Goal: Task Accomplishment & Management: Complete application form

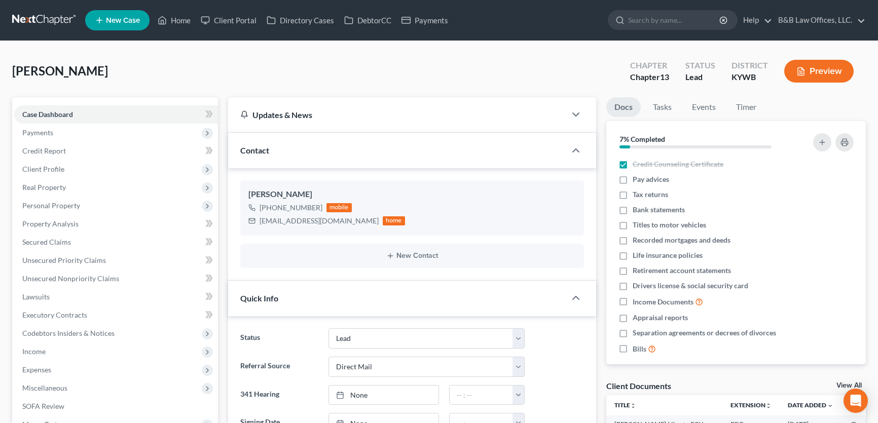
select select "10"
select select "2"
select select "0"
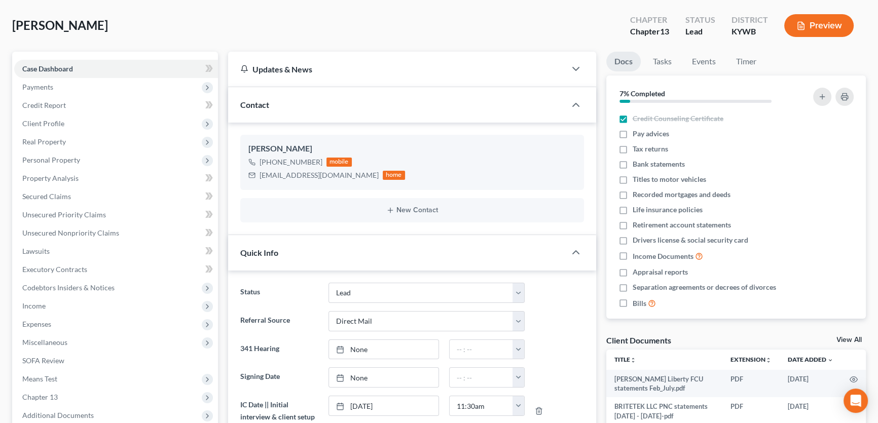
scroll to position [1050, 0]
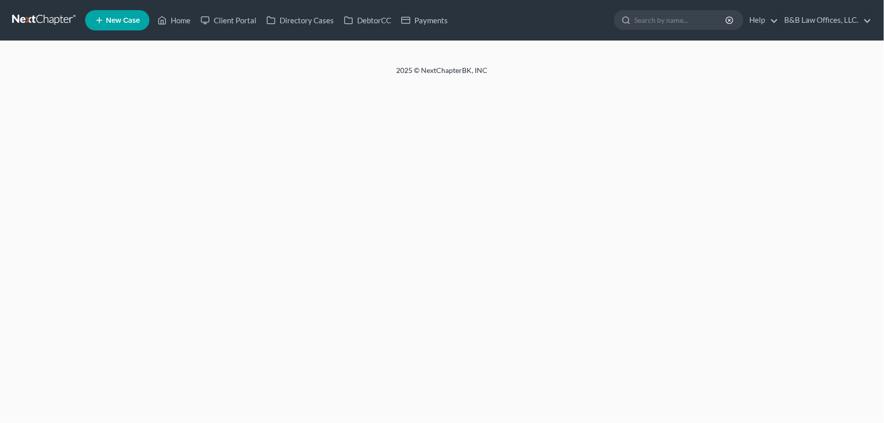
select select "2"
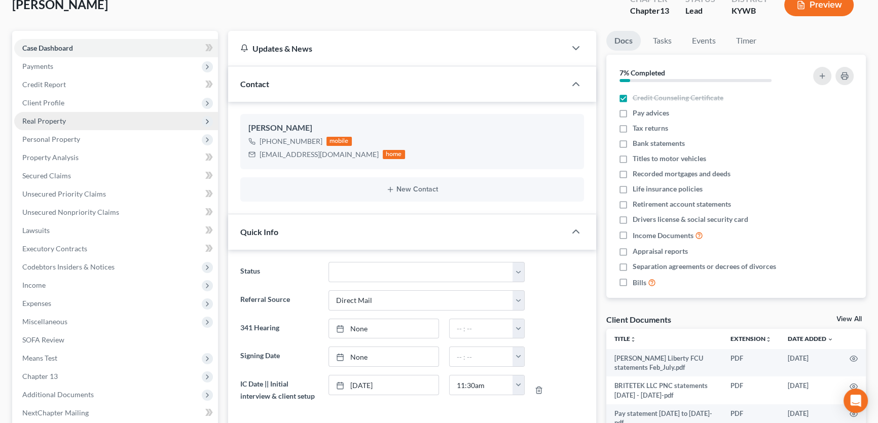
scroll to position [46, 0]
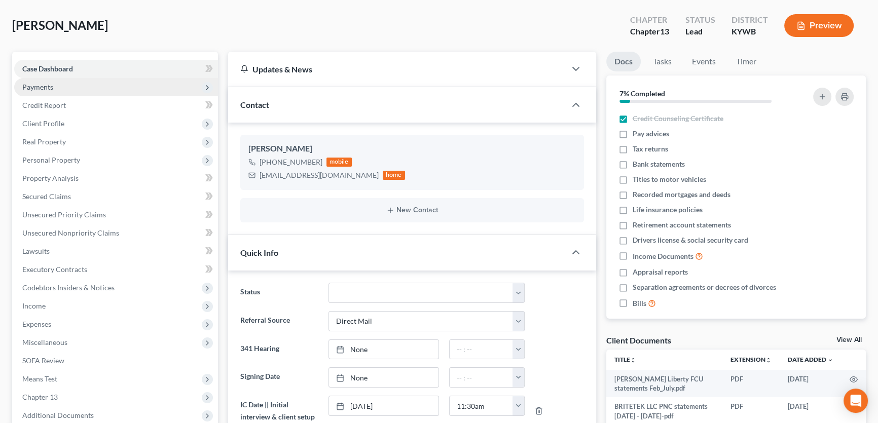
click at [55, 90] on span "Payments" at bounding box center [116, 87] width 204 height 18
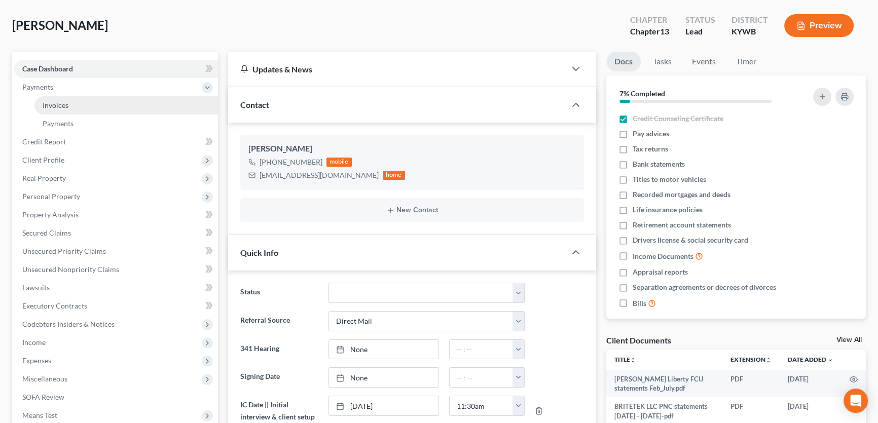
click at [81, 106] on link "Invoices" at bounding box center [125, 105] width 183 height 18
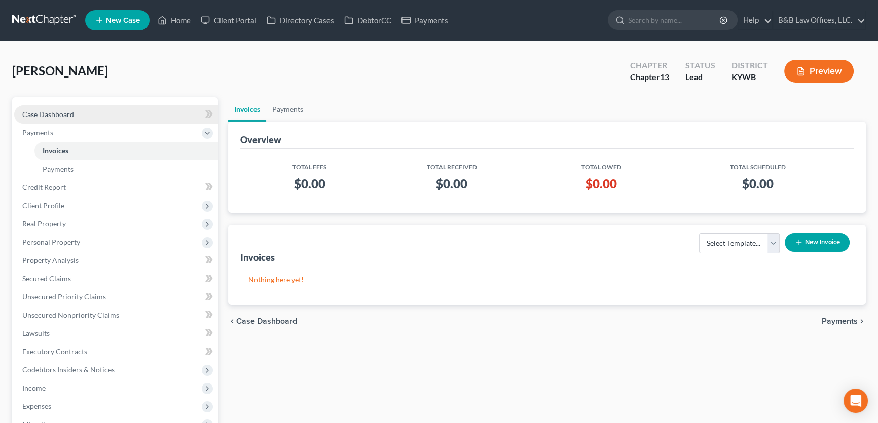
click at [56, 111] on span "Case Dashboard" at bounding box center [48, 114] width 52 height 9
select select "10"
select select "2"
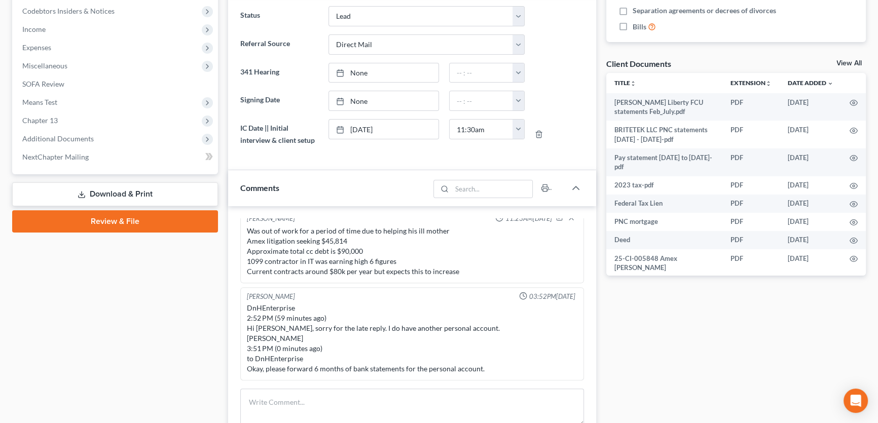
scroll to position [276, 0]
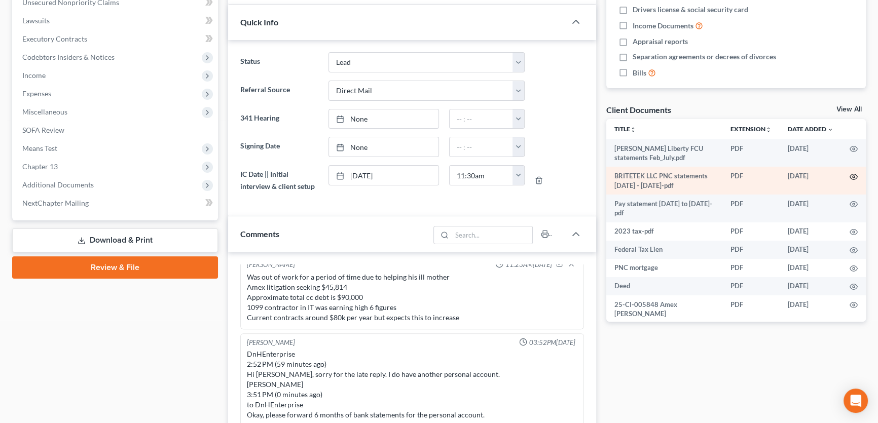
click at [855, 177] on icon "button" at bounding box center [853, 177] width 8 height 8
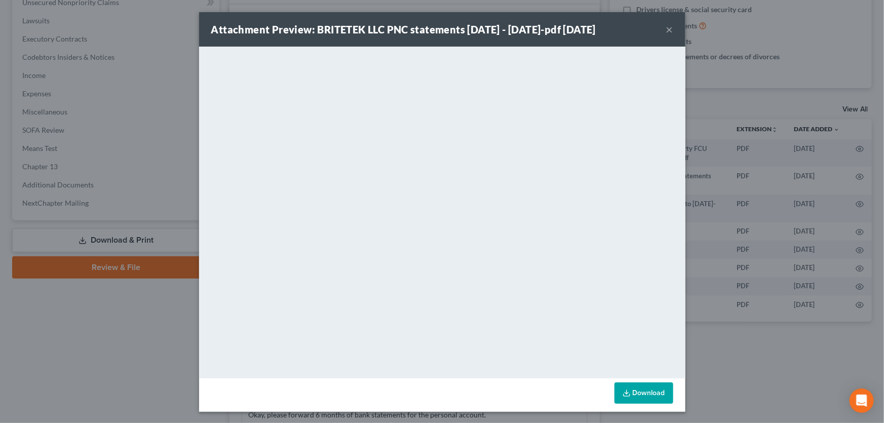
click at [666, 30] on button "×" at bounding box center [669, 29] width 7 height 12
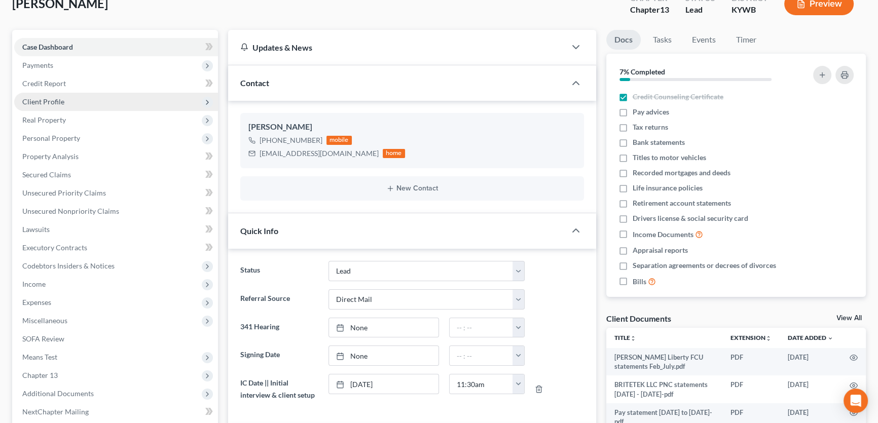
scroll to position [138, 0]
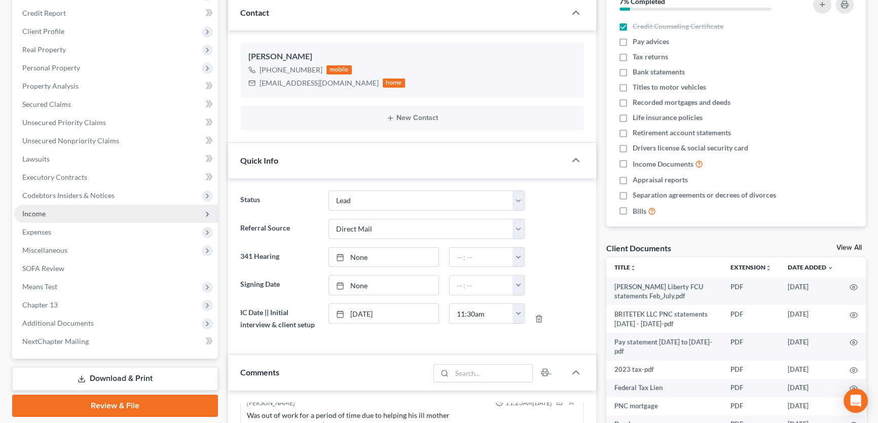
click at [56, 213] on span "Income" at bounding box center [116, 214] width 204 height 18
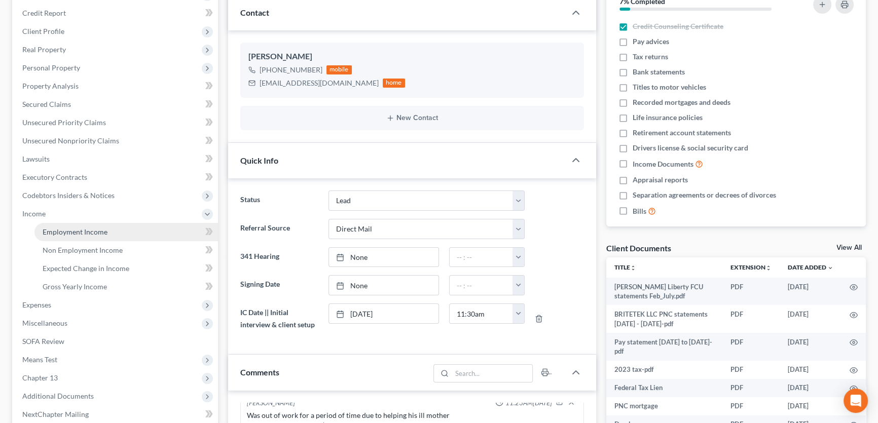
click at [64, 230] on span "Employment Income" at bounding box center [75, 232] width 65 height 9
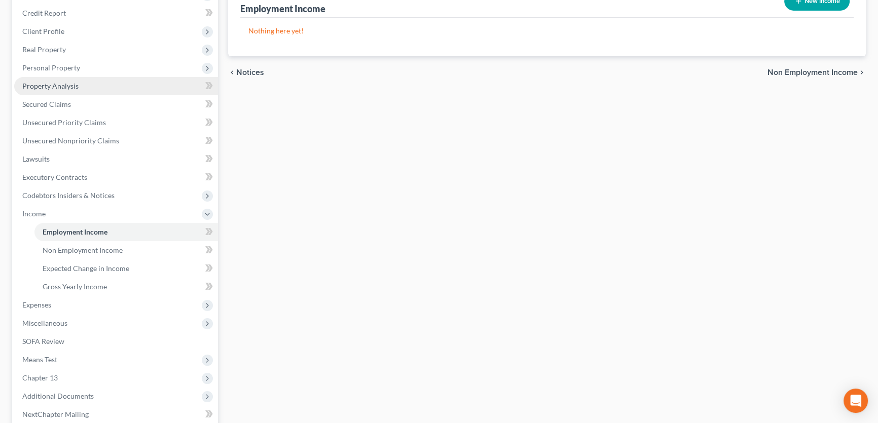
scroll to position [230, 0]
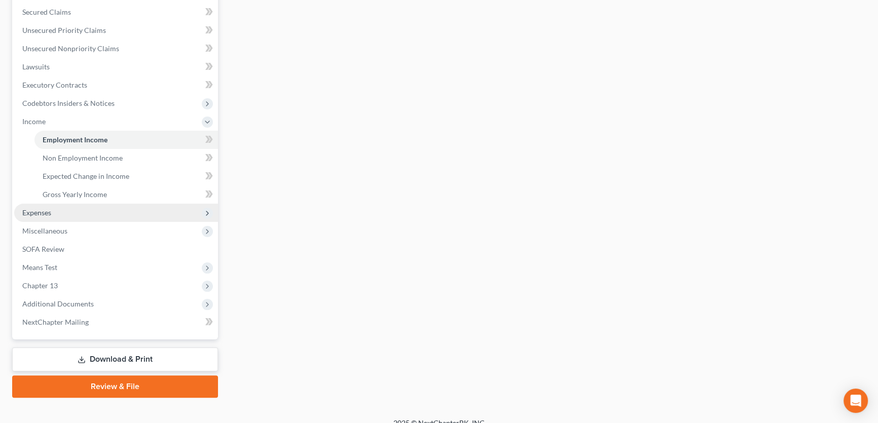
click at [60, 212] on span "Expenses" at bounding box center [116, 213] width 204 height 18
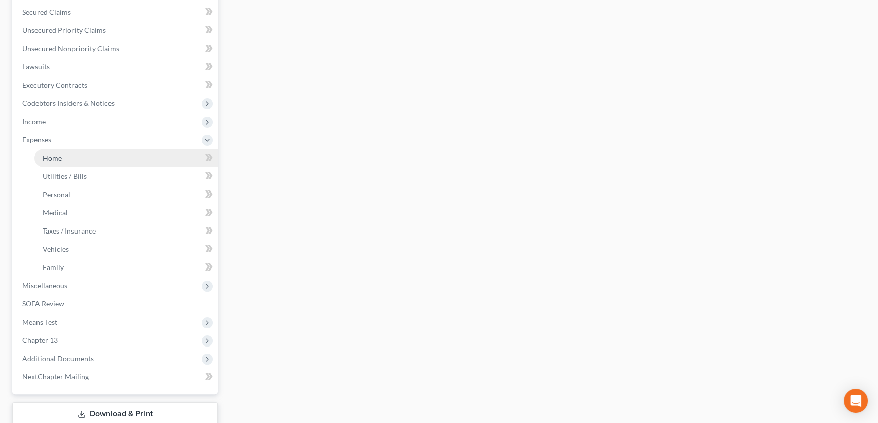
click at [73, 156] on link "Home" at bounding box center [125, 158] width 183 height 18
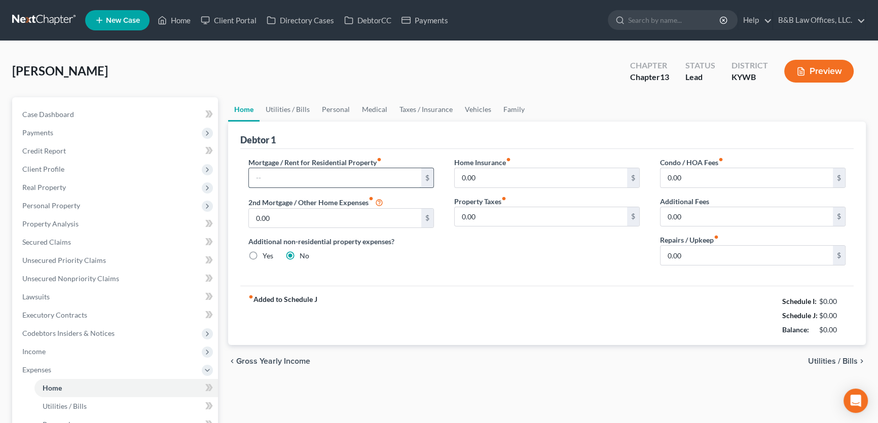
click at [295, 175] on input "text" at bounding box center [335, 177] width 172 height 19
click at [334, 172] on input "text" at bounding box center [335, 177] width 172 height 19
type input "3,204"
click at [697, 258] on input "0.00" at bounding box center [746, 255] width 172 height 19
click at [688, 257] on input "0.00" at bounding box center [746, 255] width 172 height 19
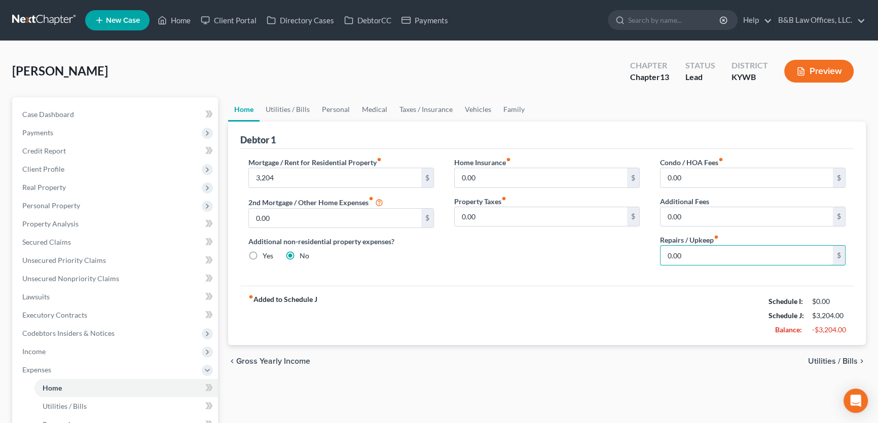
drag, startPoint x: 691, startPoint y: 252, endPoint x: 635, endPoint y: 257, distance: 57.0
click at [635, 257] on div "Mortgage / Rent for Residential Property fiber_manual_record 3,204 $ 2nd Mortga…" at bounding box center [546, 215] width 617 height 117
type input "500"
click at [292, 105] on link "Utilities / Bills" at bounding box center [287, 109] width 56 height 24
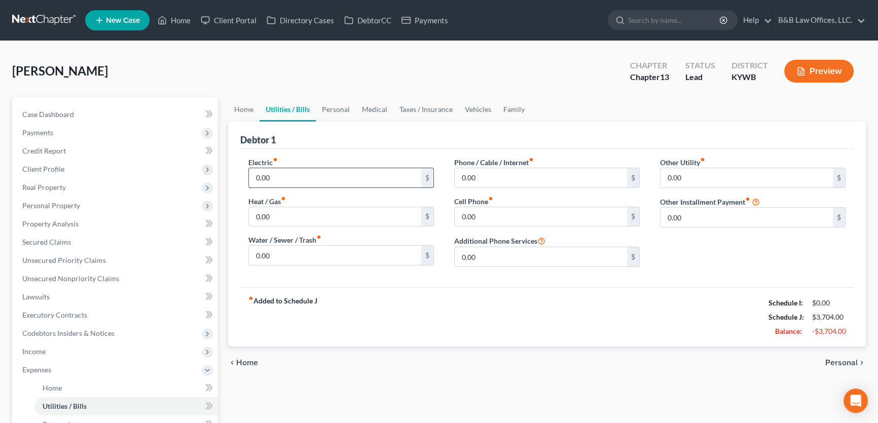
click at [297, 177] on input "0.00" at bounding box center [335, 177] width 172 height 19
click at [296, 175] on input "0.00" at bounding box center [335, 177] width 172 height 19
drag, startPoint x: 296, startPoint y: 175, endPoint x: 239, endPoint y: 172, distance: 56.8
click at [239, 172] on div "Electric fiber_manual_record 0.00 $ Heat / Gas fiber_manual_record 0.00 $ Water…" at bounding box center [341, 216] width 206 height 118
click at [290, 179] on input "0.00" at bounding box center [335, 177] width 172 height 19
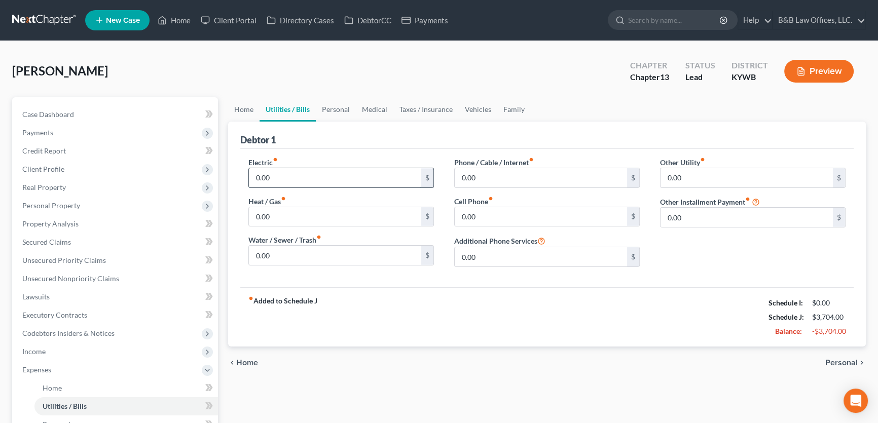
drag, startPoint x: 290, startPoint y: 179, endPoint x: 250, endPoint y: 179, distance: 40.5
click at [250, 179] on input "0.00" at bounding box center [335, 177] width 172 height 19
click at [292, 176] on input "0.00" at bounding box center [335, 177] width 172 height 19
drag, startPoint x: 292, startPoint y: 176, endPoint x: 233, endPoint y: 179, distance: 58.9
click at [233, 179] on div "Debtor 1 Electric fiber_manual_record 0.00 $ Heat / Gas fiber_manual_record 0.0…" at bounding box center [547, 234] width 638 height 225
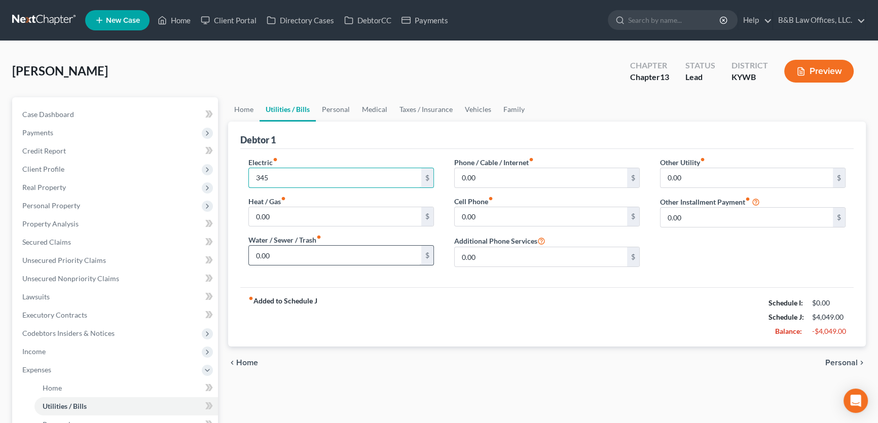
type input "345"
click at [277, 253] on input "0.00" at bounding box center [335, 255] width 172 height 19
type input "200"
click at [486, 212] on input "0.00" at bounding box center [541, 216] width 172 height 19
type input "218"
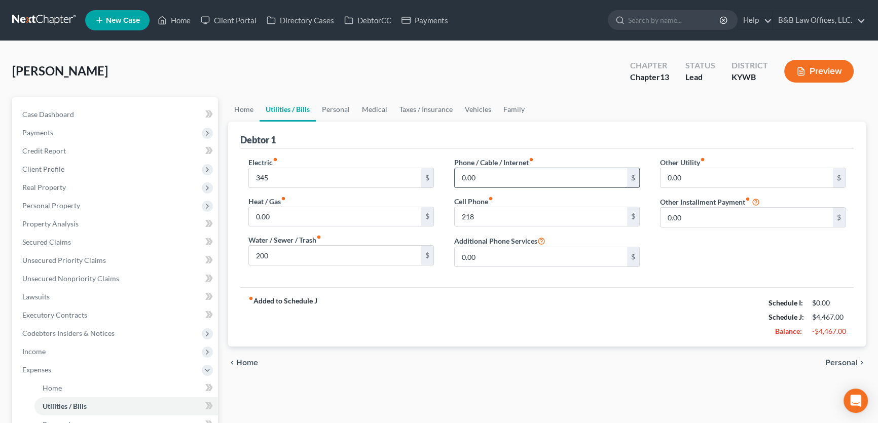
click at [487, 177] on input "0.00" at bounding box center [541, 177] width 172 height 19
click at [483, 176] on input "0.00" at bounding box center [541, 177] width 172 height 19
drag, startPoint x: 483, startPoint y: 176, endPoint x: 453, endPoint y: 176, distance: 29.9
click at [453, 176] on div "Phone / Cable / Internet fiber_manual_record 0.00 $ Cell Phone fiber_manual_rec…" at bounding box center [547, 216] width 206 height 118
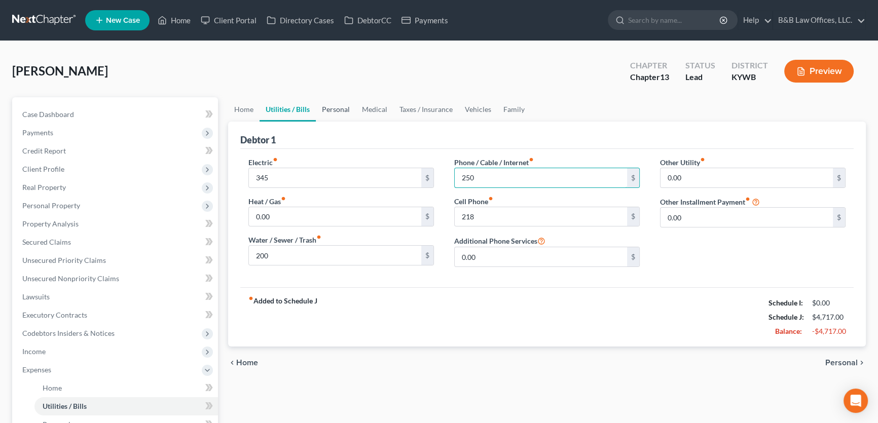
type input "250"
click at [333, 109] on link "Personal" at bounding box center [336, 109] width 40 height 24
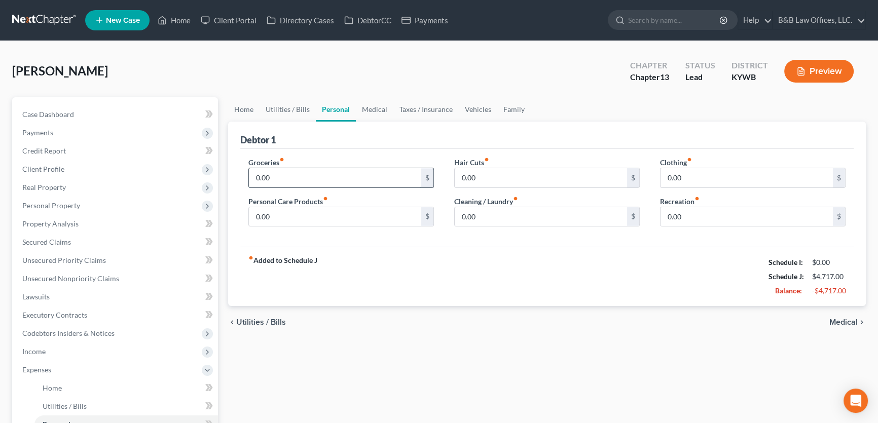
click at [277, 176] on input "0.00" at bounding box center [335, 177] width 172 height 19
type input "400"
click at [495, 172] on input "0.00" at bounding box center [541, 177] width 172 height 19
type input "100"
click at [296, 213] on input "0.00" at bounding box center [335, 216] width 172 height 19
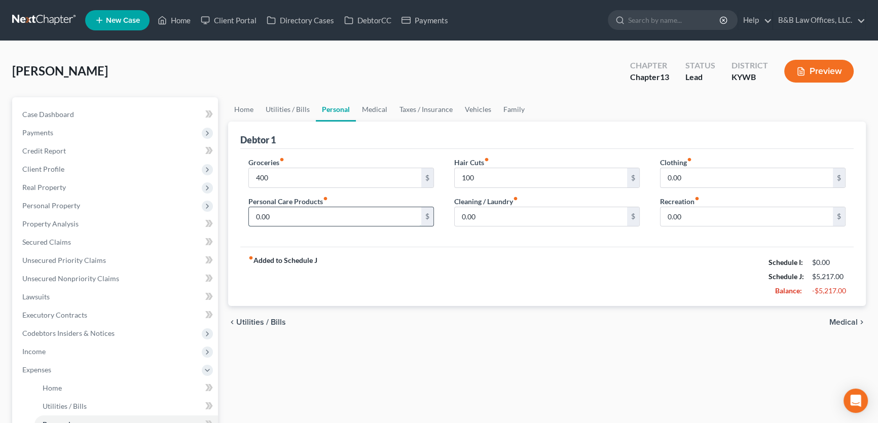
click at [283, 212] on input "0.00" at bounding box center [335, 216] width 172 height 19
drag, startPoint x: 283, startPoint y: 212, endPoint x: 247, endPoint y: 213, distance: 35.5
click at [247, 213] on div "Groceries fiber_manual_record 400 $ Personal Care Products fiber_manual_record …" at bounding box center [341, 196] width 206 height 78
type input "3"
type input "40"
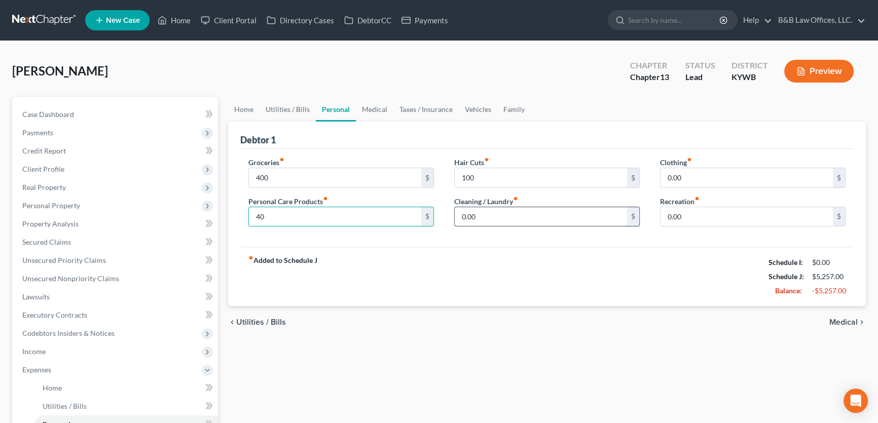
click at [491, 217] on input "0.00" at bounding box center [541, 216] width 172 height 19
click at [490, 217] on input "0.00" at bounding box center [541, 216] width 172 height 19
drag, startPoint x: 490, startPoint y: 217, endPoint x: 435, endPoint y: 218, distance: 54.2
click at [435, 218] on div "Groceries fiber_manual_record 400 $ Personal Care Products fiber_manual_record …" at bounding box center [546, 196] width 617 height 78
type input "100"
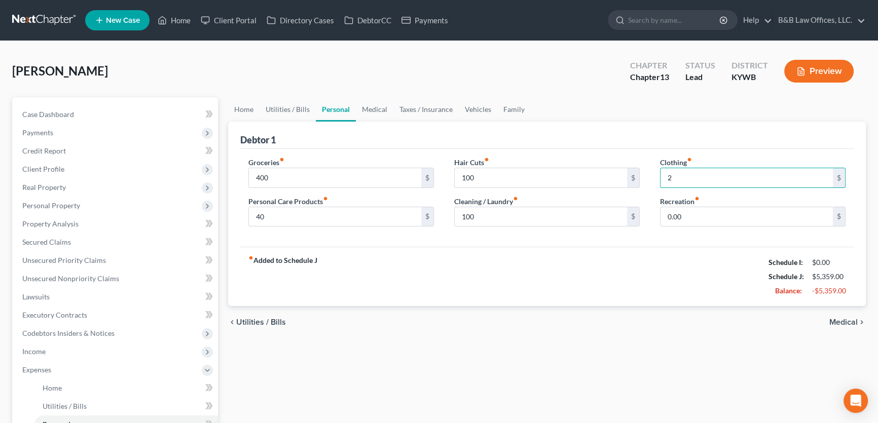
drag, startPoint x: 687, startPoint y: 176, endPoint x: 642, endPoint y: 174, distance: 45.7
click at [642, 174] on div "Groceries fiber_manual_record 400 $ Personal Care Products fiber_manual_record …" at bounding box center [546, 196] width 617 height 78
type input "165"
click at [694, 217] on input "0.00" at bounding box center [746, 216] width 172 height 19
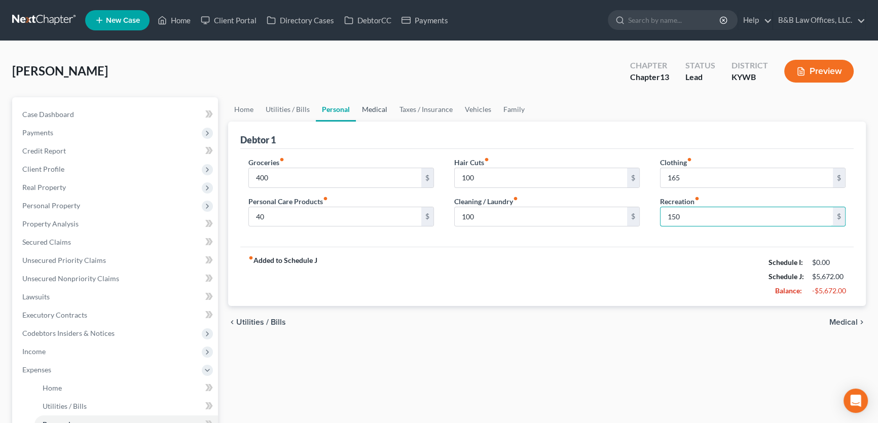
type input "150"
click at [381, 108] on link "Medical" at bounding box center [375, 109] width 38 height 24
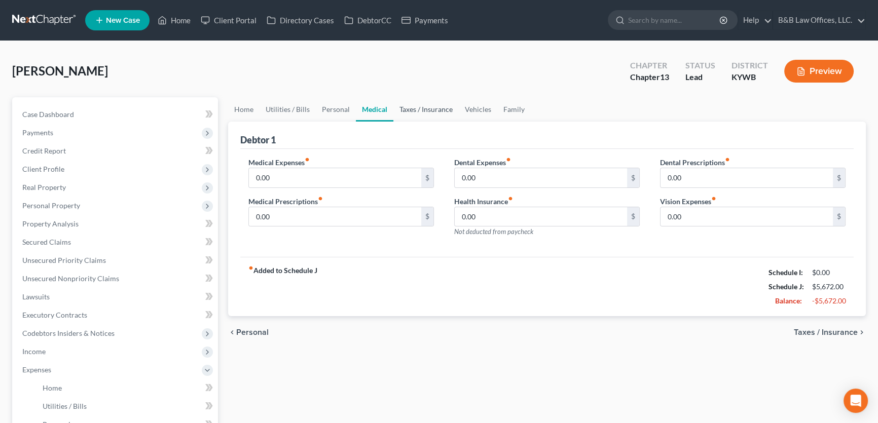
click at [423, 106] on link "Taxes / Insurance" at bounding box center [425, 109] width 65 height 24
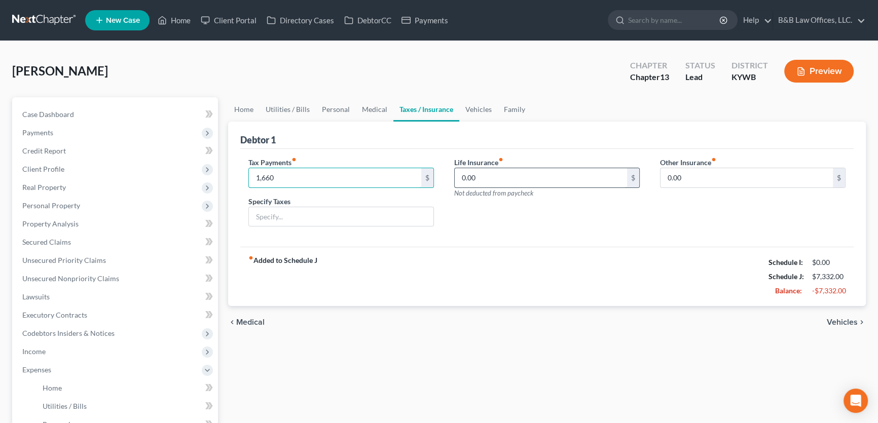
type input "1,660"
type input "150"
click at [476, 106] on link "Vehicles" at bounding box center [478, 109] width 39 height 24
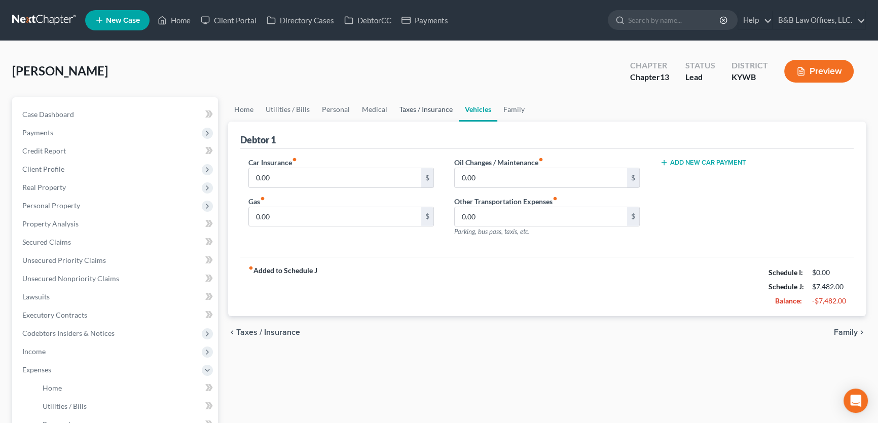
click at [429, 108] on link "Taxes / Insurance" at bounding box center [425, 109] width 65 height 24
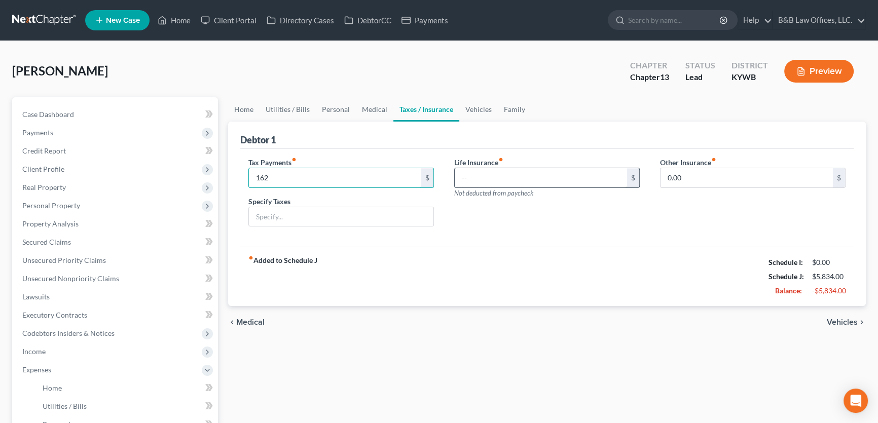
type input "162"
click at [457, 180] on input "text" at bounding box center [541, 177] width 172 height 19
type input "162"
type input "1,660"
click at [471, 107] on link "Vehicles" at bounding box center [478, 109] width 39 height 24
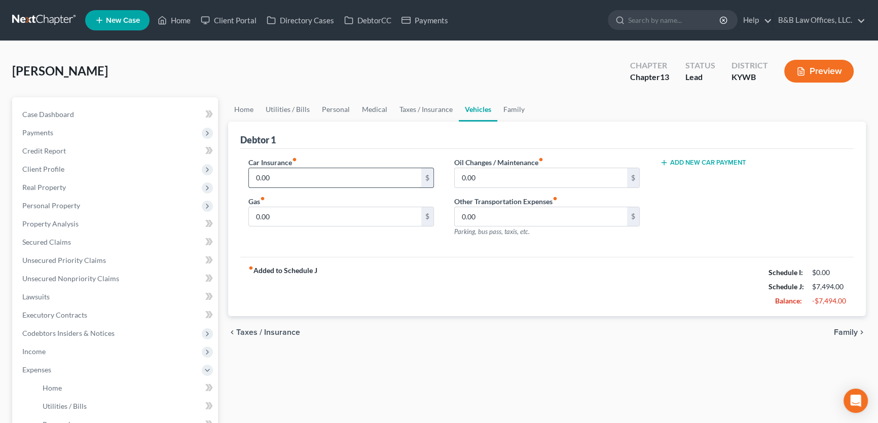
click at [284, 175] on input "0.00" at bounding box center [335, 177] width 172 height 19
type input "167.5"
click at [320, 228] on div "Car Insurance fiber_manual_record 167.5 $ Gas fiber_manual_record 0.00 $" at bounding box center [341, 201] width 206 height 88
click at [318, 217] on input "0.00" at bounding box center [335, 216] width 172 height 19
type input "200"
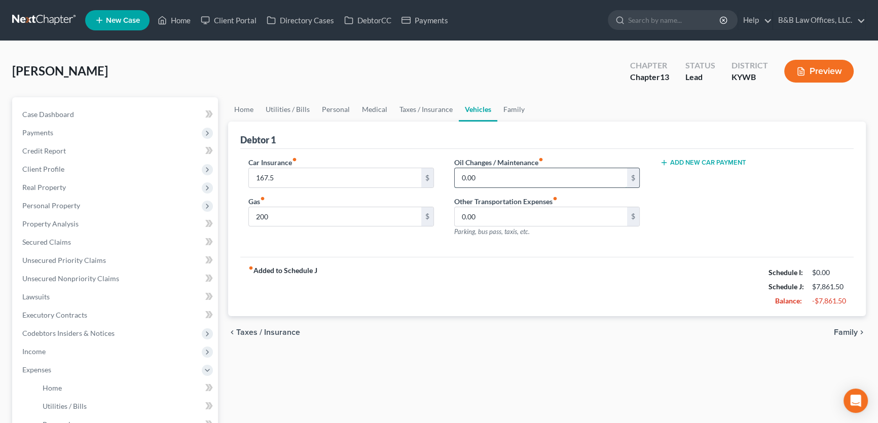
click at [507, 176] on input "0.00" at bounding box center [541, 177] width 172 height 19
type input "67"
click at [482, 214] on input "0.00" at bounding box center [541, 216] width 172 height 19
type input "150"
click at [706, 161] on button "Add New Car Payment" at bounding box center [703, 163] width 86 height 8
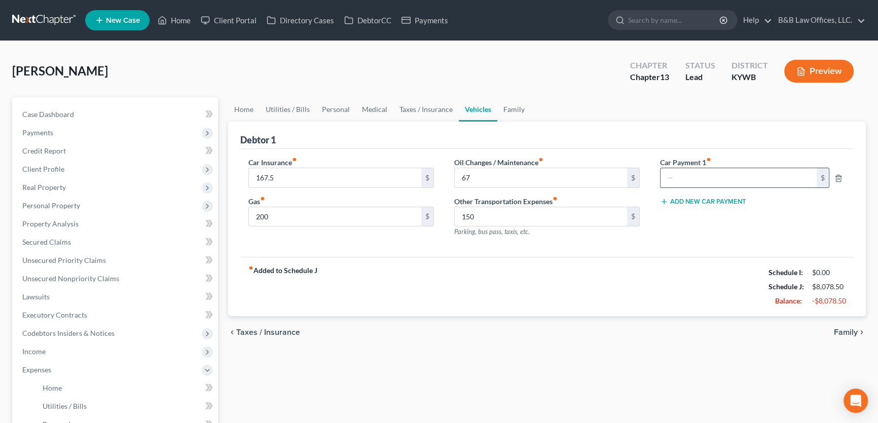
click at [697, 177] on input "text" at bounding box center [738, 177] width 156 height 19
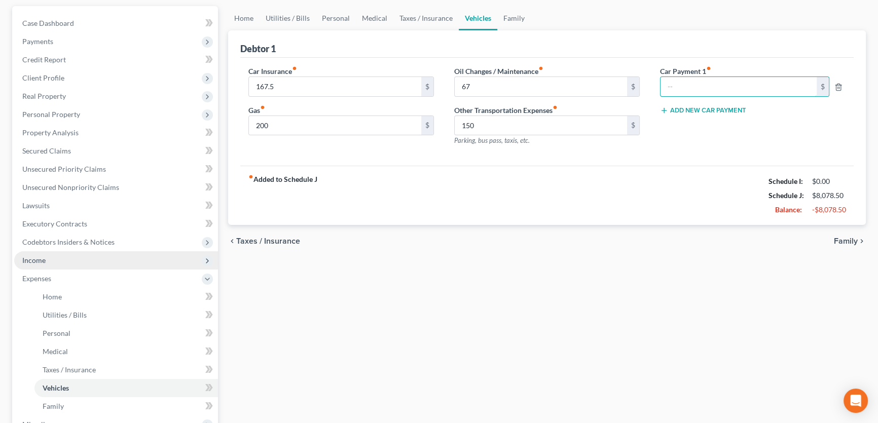
scroll to position [92, 0]
click at [39, 260] on span "Income" at bounding box center [33, 259] width 23 height 9
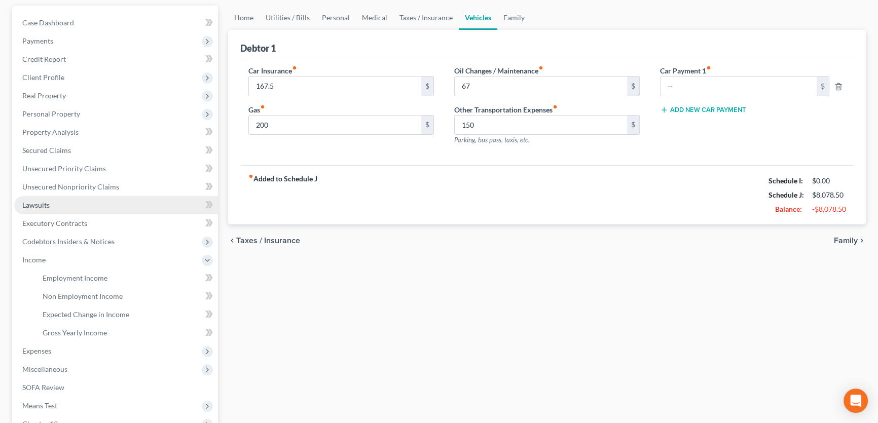
click at [71, 200] on link "Lawsuits" at bounding box center [116, 205] width 204 height 18
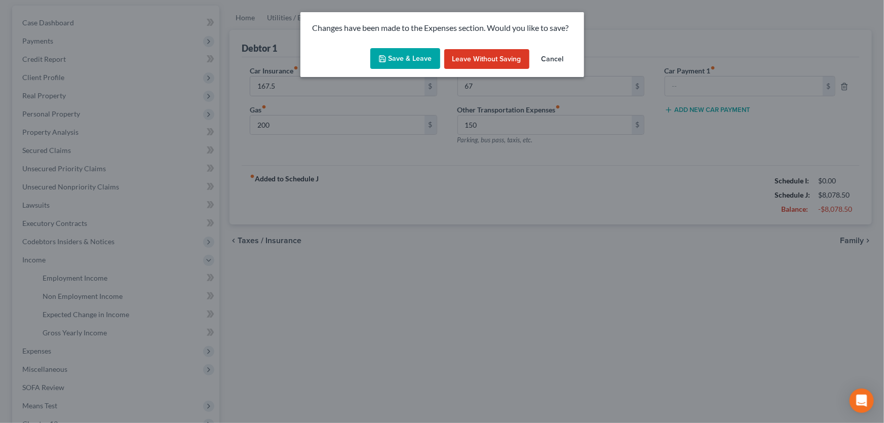
click at [424, 56] on button "Save & Leave" at bounding box center [405, 58] width 70 height 21
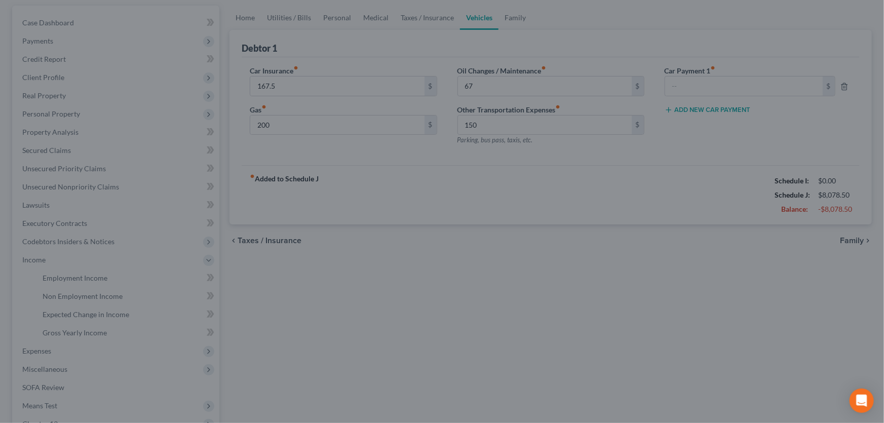
type input "200.00"
type input "67.00"
type input "150.00"
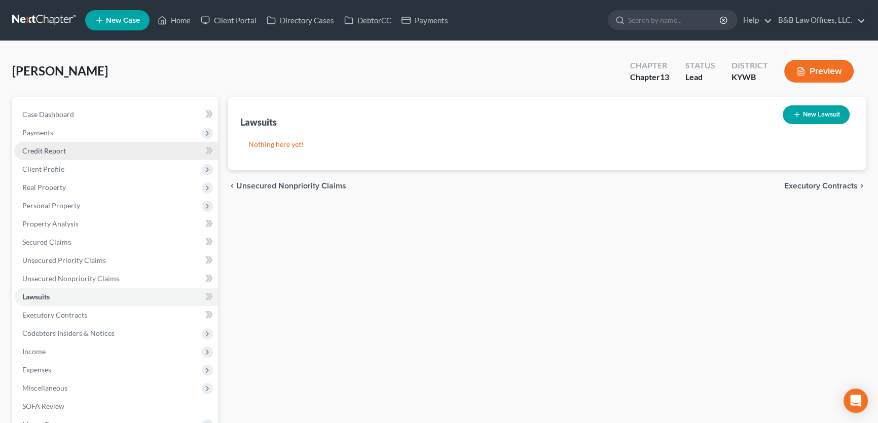
click at [46, 153] on span "Credit Report" at bounding box center [44, 150] width 44 height 9
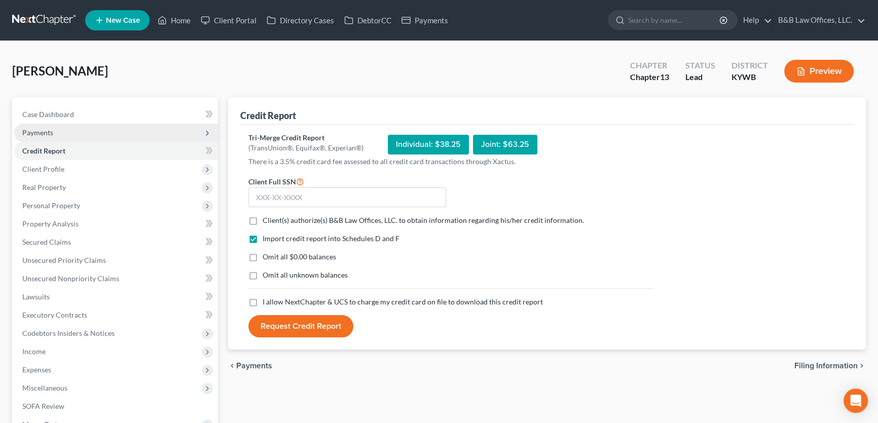
click at [51, 132] on span "Payments" at bounding box center [37, 132] width 31 height 9
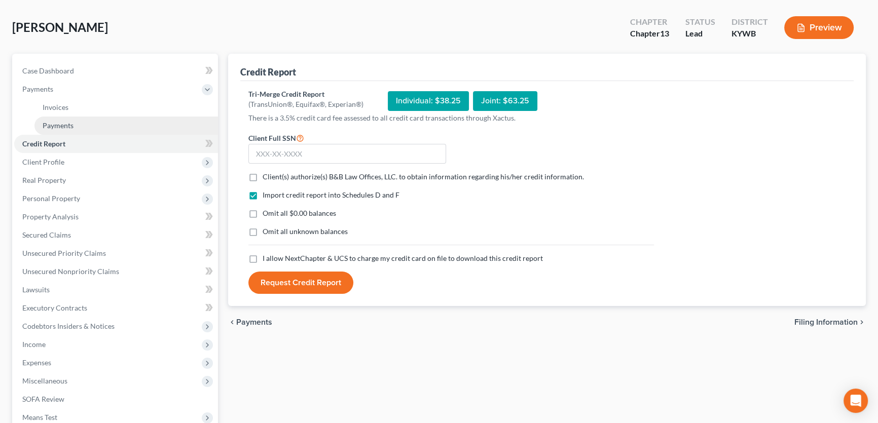
scroll to position [21, 0]
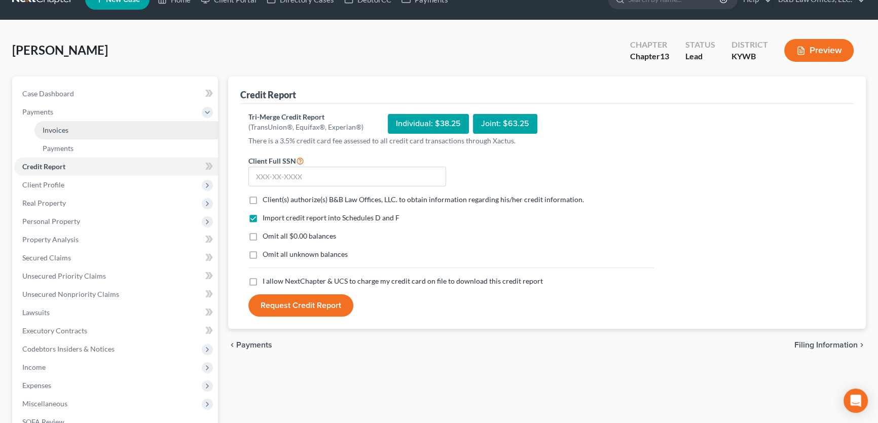
click at [85, 130] on link "Invoices" at bounding box center [125, 130] width 183 height 18
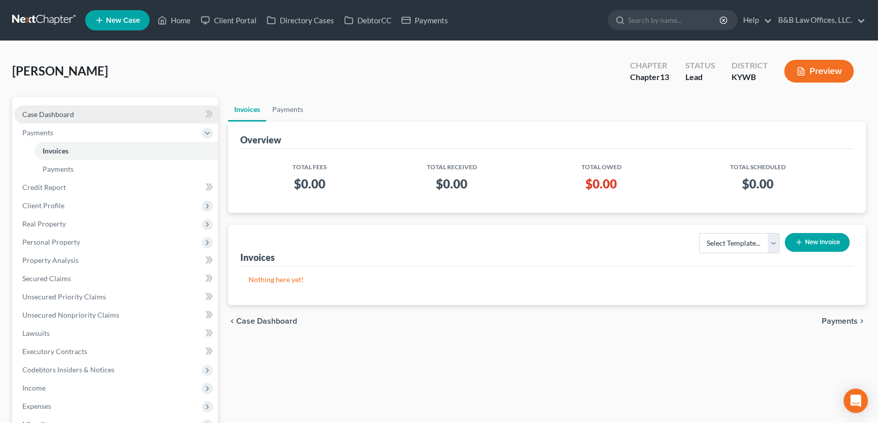
click at [51, 114] on span "Case Dashboard" at bounding box center [48, 114] width 52 height 9
select select "2"
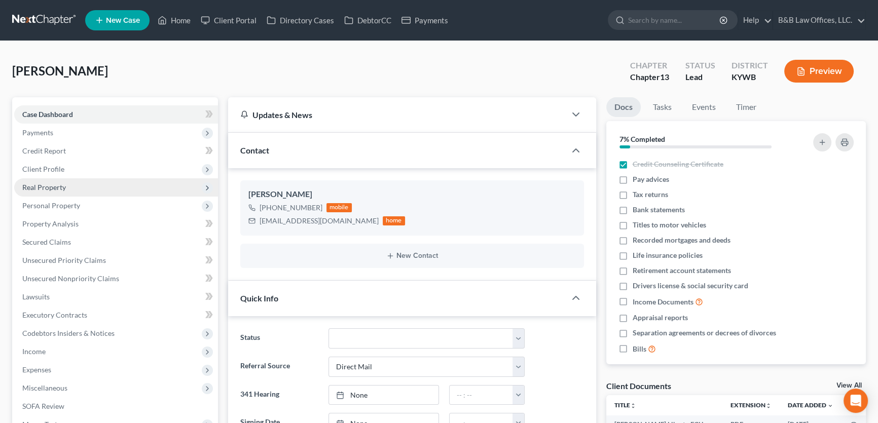
drag, startPoint x: 60, startPoint y: 187, endPoint x: 63, endPoint y: 193, distance: 6.6
click at [60, 187] on span "Real Property" at bounding box center [44, 187] width 44 height 9
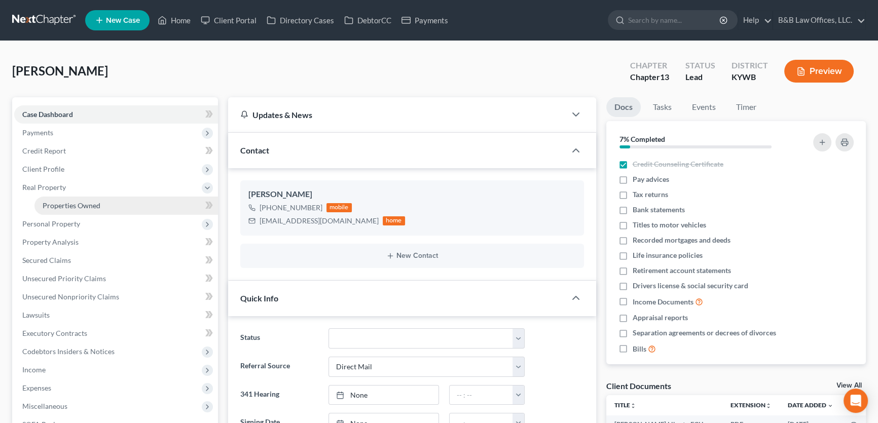
click at [68, 206] on span "Properties Owned" at bounding box center [72, 205] width 58 height 9
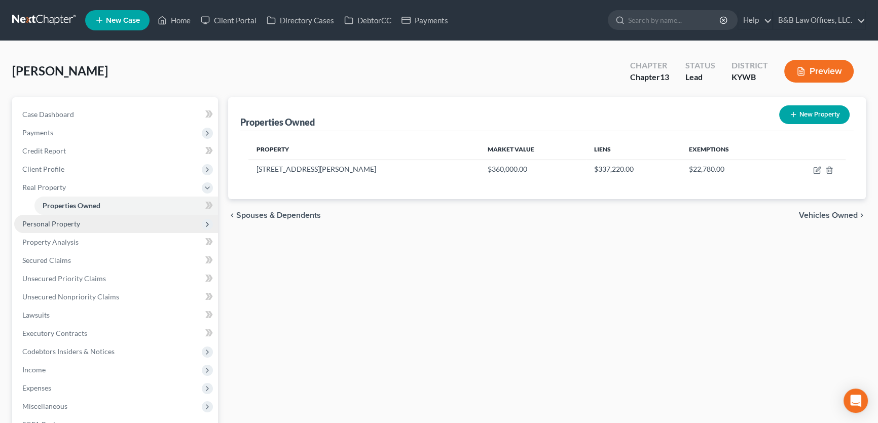
click at [55, 227] on span "Personal Property" at bounding box center [51, 223] width 58 height 9
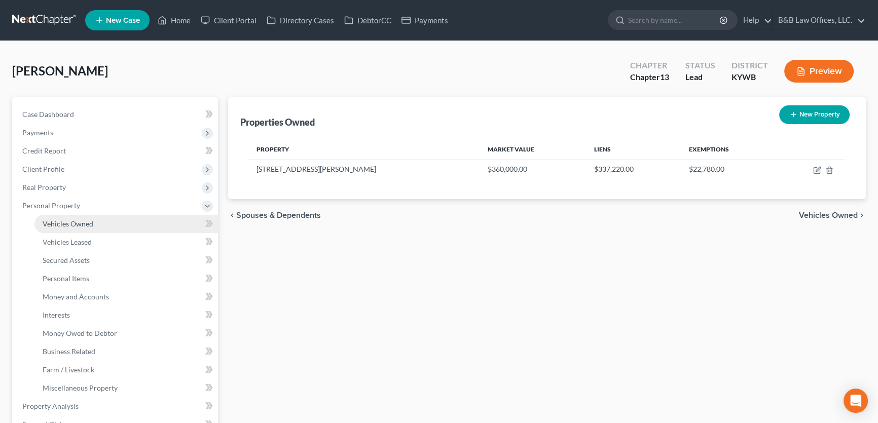
click at [77, 221] on span "Vehicles Owned" at bounding box center [68, 223] width 51 height 9
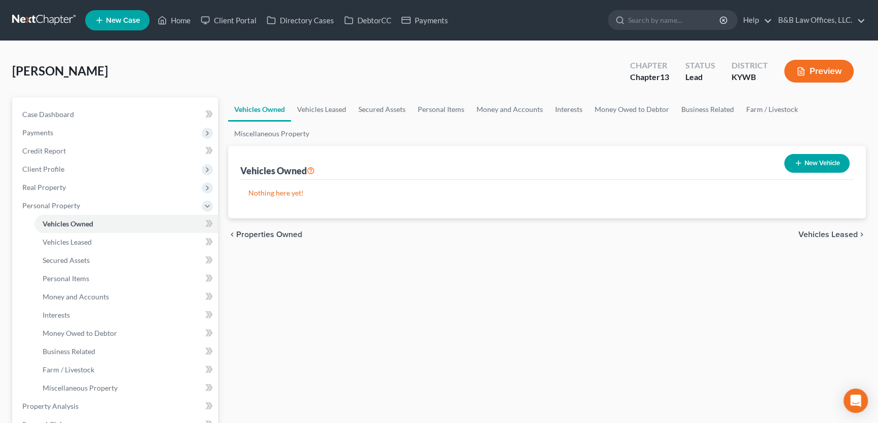
click at [824, 163] on button "New Vehicle" at bounding box center [816, 163] width 65 height 19
select select "0"
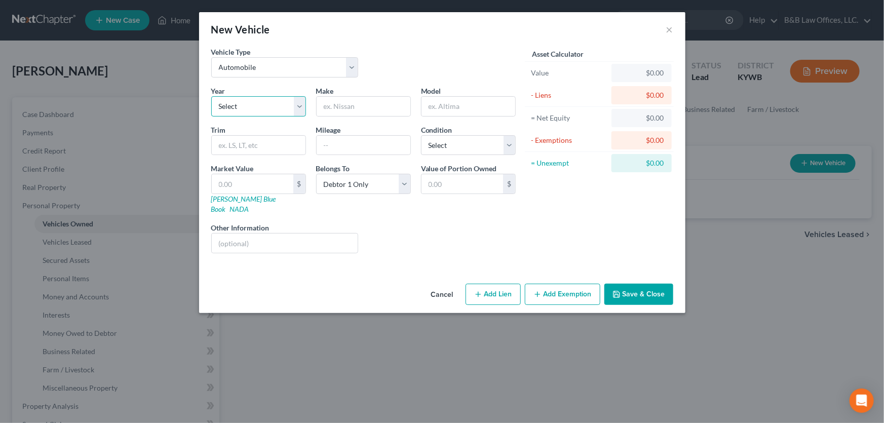
click at [300, 106] on select "Select 2026 2025 2024 2023 2022 2021 2020 2019 2018 2017 2016 2015 2014 2013 20…" at bounding box center [258, 106] width 95 height 20
select select "11"
click at [211, 96] on select "Select 2026 2025 2024 2023 2022 2021 2020 2019 2018 2017 2016 2015 2014 2013 20…" at bounding box center [258, 106] width 95 height 20
click at [344, 107] on input "text" at bounding box center [364, 106] width 94 height 19
type input "BW"
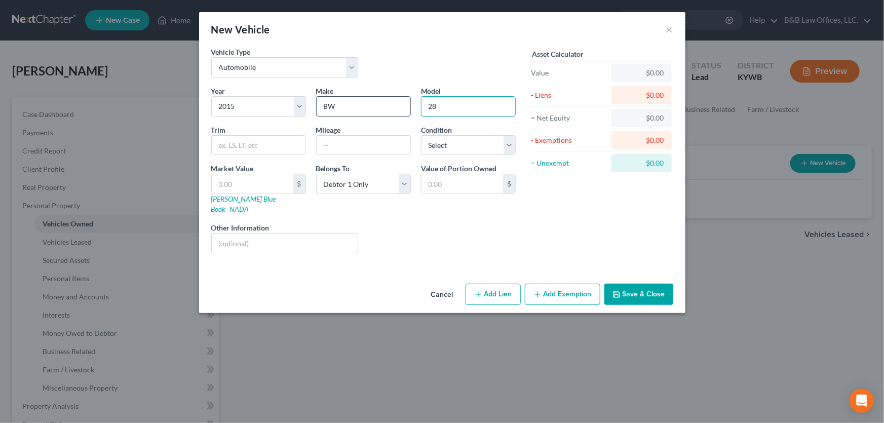
drag, startPoint x: 456, startPoint y: 110, endPoint x: 397, endPoint y: 107, distance: 58.8
click at [397, 107] on div "Year Select 2026 2025 2024 2023 2022 2021 2020 2019 2018 2017 2016 2015 2014 20…" at bounding box center [363, 174] width 315 height 176
type input "328"
click at [345, 103] on input "BW" at bounding box center [364, 106] width 94 height 19
type input "BMW"
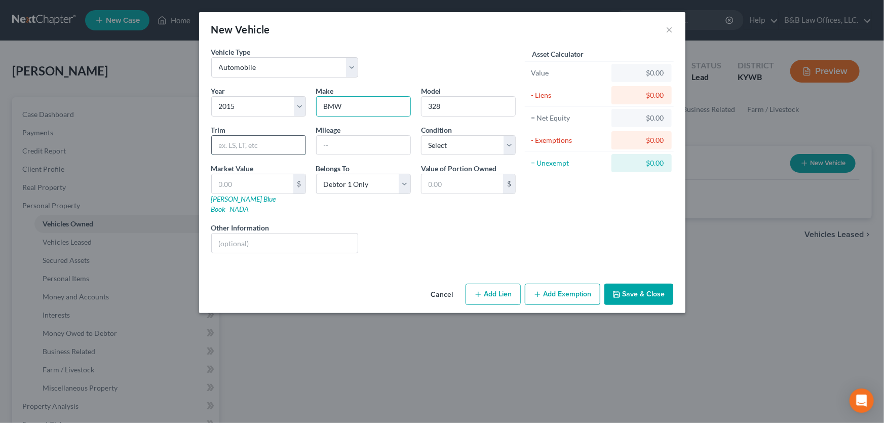
click at [219, 151] on input "text" at bounding box center [259, 145] width 94 height 19
click at [264, 142] on input "text" at bounding box center [259, 145] width 94 height 19
type input "Sport"
click at [334, 148] on input "text" at bounding box center [364, 145] width 94 height 19
type input "18125"
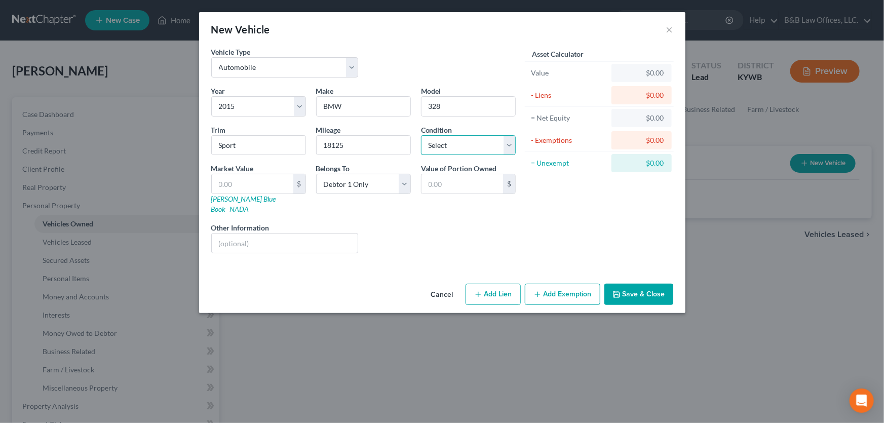
click at [509, 145] on select "Select Excellent Very Good Good Fair Poor" at bounding box center [468, 145] width 95 height 20
select select "2"
click at [421, 135] on select "Select Excellent Very Good Good Fair Poor" at bounding box center [468, 145] width 95 height 20
click at [276, 234] on input "text" at bounding box center [285, 243] width 146 height 19
type input "Engine issues"
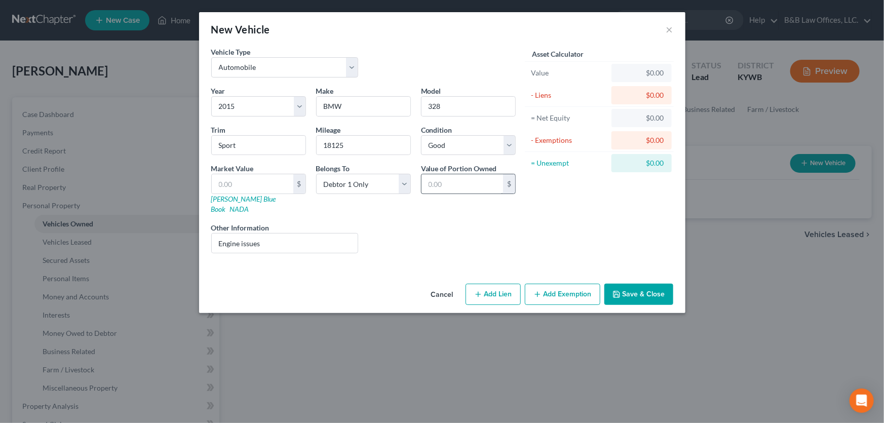
drag, startPoint x: 644, startPoint y: 282, endPoint x: 478, endPoint y: 184, distance: 192.4
click at [480, 185] on div "New Vehicle × Vehicle Type Select Automobile Truck Trailer Watercraft Aircraft …" at bounding box center [442, 162] width 487 height 301
click at [222, 182] on input "text" at bounding box center [253, 183] width 82 height 19
drag, startPoint x: 651, startPoint y: 286, endPoint x: 631, endPoint y: 279, distance: 21.5
click at [631, 284] on button "Save & Close" at bounding box center [639, 294] width 69 height 21
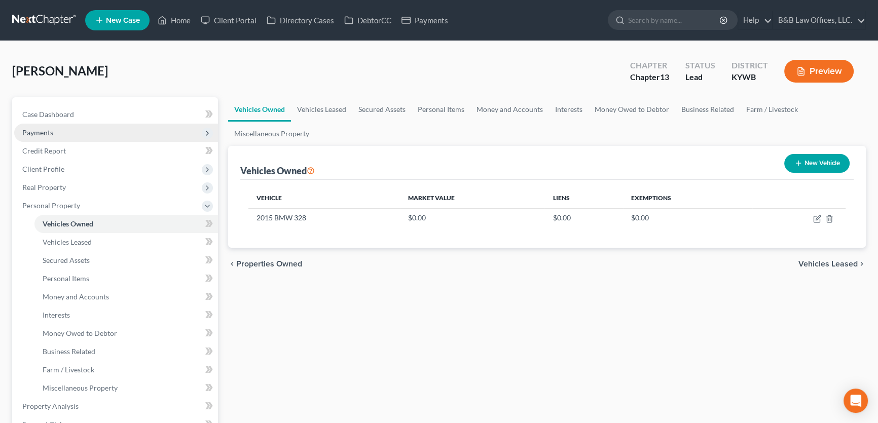
click at [93, 137] on span "Payments" at bounding box center [116, 133] width 204 height 18
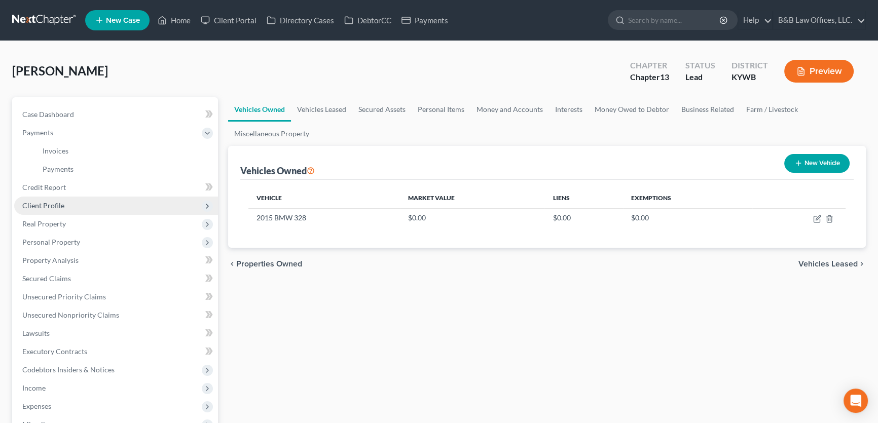
click at [59, 203] on span "Client Profile" at bounding box center [43, 205] width 42 height 9
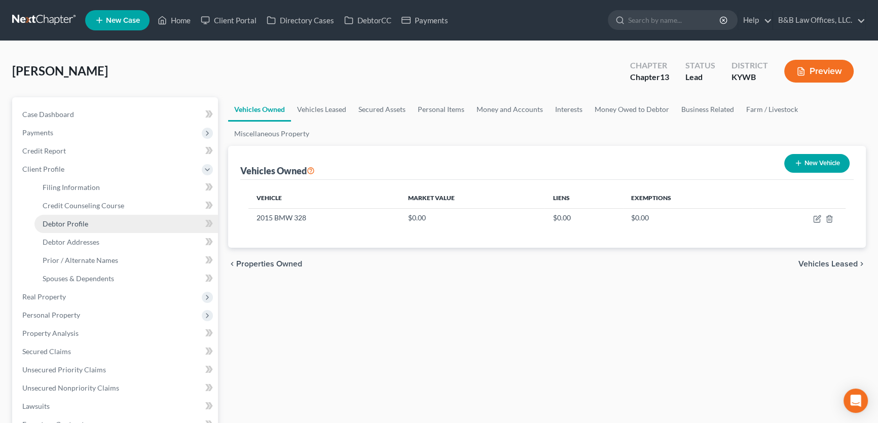
click at [83, 226] on span "Debtor Profile" at bounding box center [66, 223] width 46 height 9
select select "0"
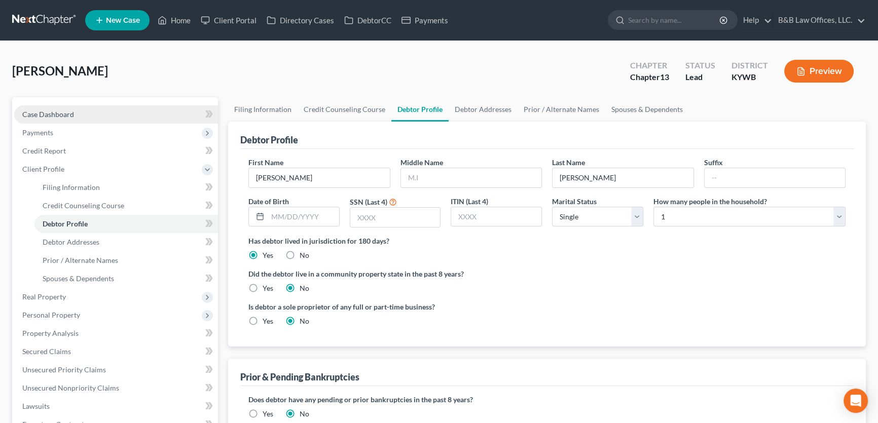
click at [62, 112] on span "Case Dashboard" at bounding box center [48, 114] width 52 height 9
select select "2"
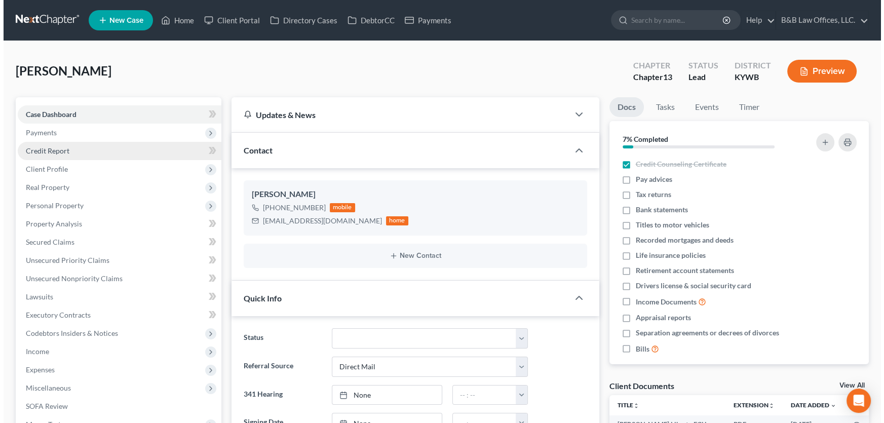
scroll to position [1050, 0]
click at [68, 151] on link "Credit Report" at bounding box center [116, 151] width 204 height 18
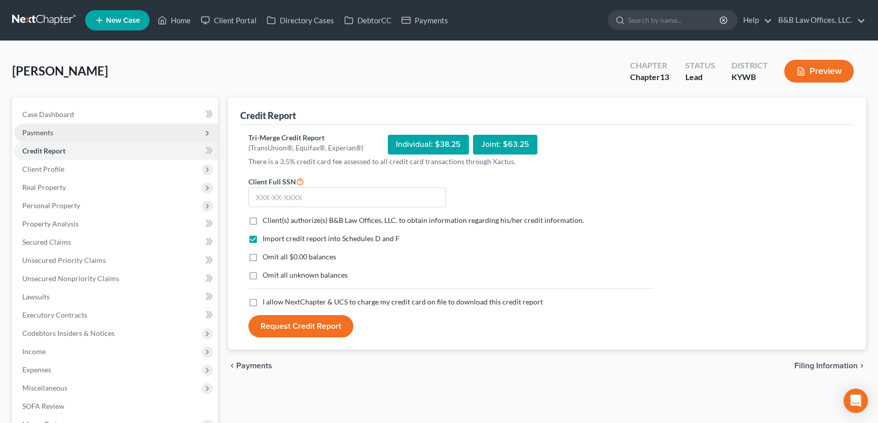
click at [61, 128] on span "Payments" at bounding box center [116, 133] width 204 height 18
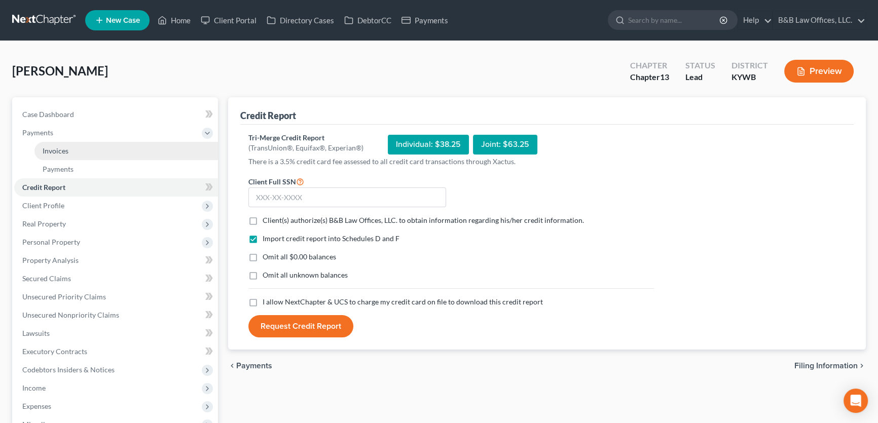
click at [71, 150] on link "Invoices" at bounding box center [125, 151] width 183 height 18
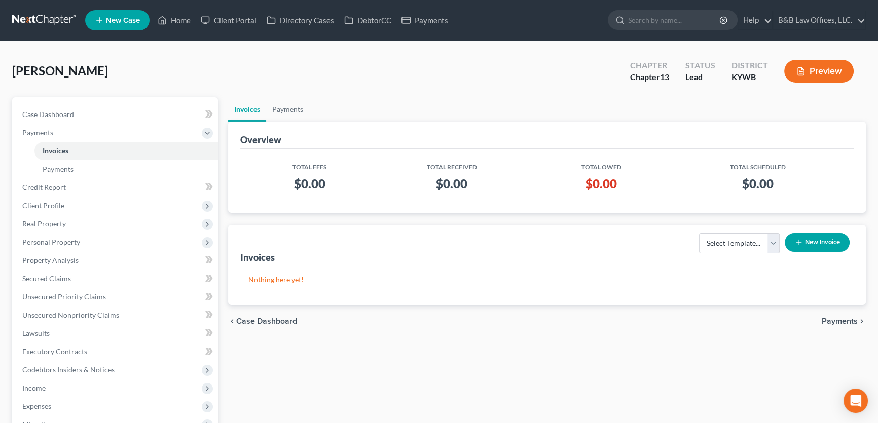
click at [814, 245] on button "New Invoice" at bounding box center [817, 242] width 65 height 19
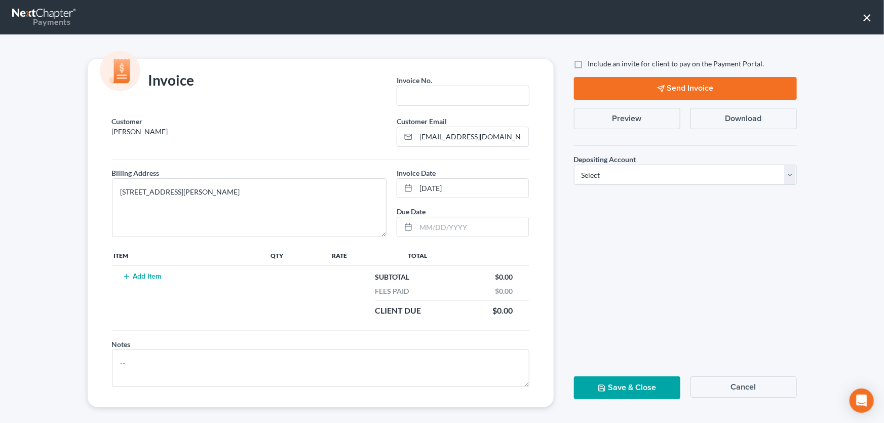
drag, startPoint x: 157, startPoint y: 132, endPoint x: 92, endPoint y: 132, distance: 64.9
click at [92, 132] on div "Customer [PERSON_NAME] Email * [EMAIL_ADDRESS][DOMAIN_NAME] Billing Address * […" at bounding box center [321, 261] width 466 height 291
copy p "[PERSON_NAME]"
click at [427, 88] on input "text" at bounding box center [462, 95] width 131 height 19
paste input "[PERSON_NAME]"
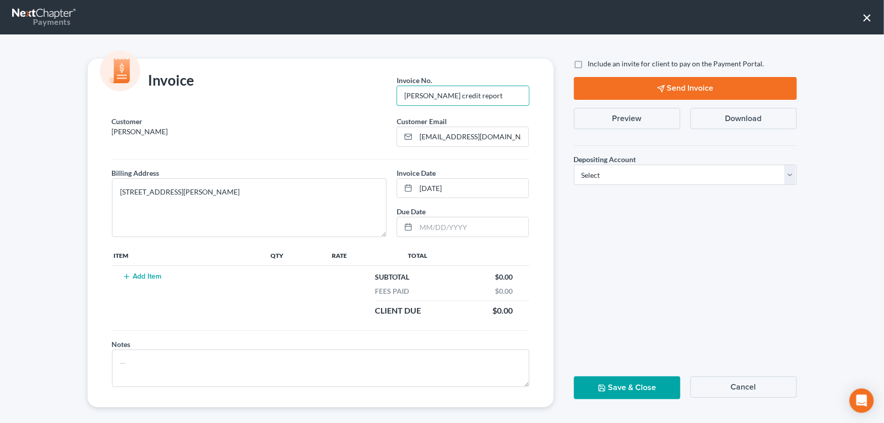
type input "[PERSON_NAME] credit report"
click at [139, 272] on td "Add Item" at bounding box center [190, 294] width 157 height 56
click at [140, 277] on button "Add Item" at bounding box center [142, 277] width 45 height 8
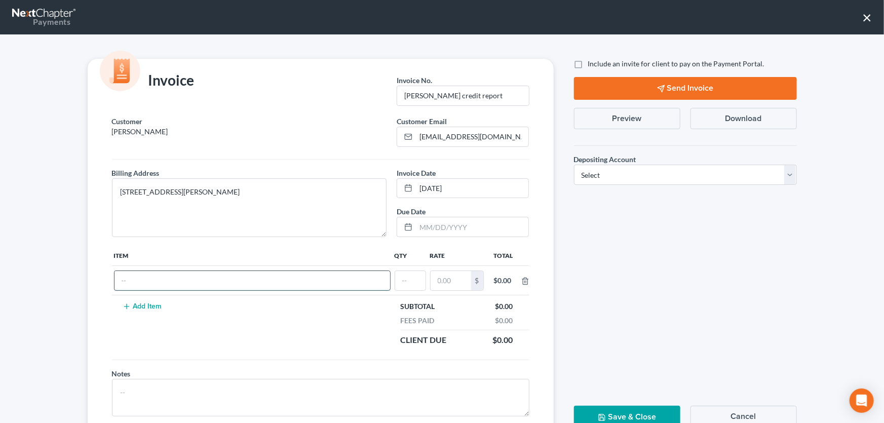
click at [157, 281] on input "text" at bounding box center [253, 280] width 276 height 19
type input "Credit report"
type input "1"
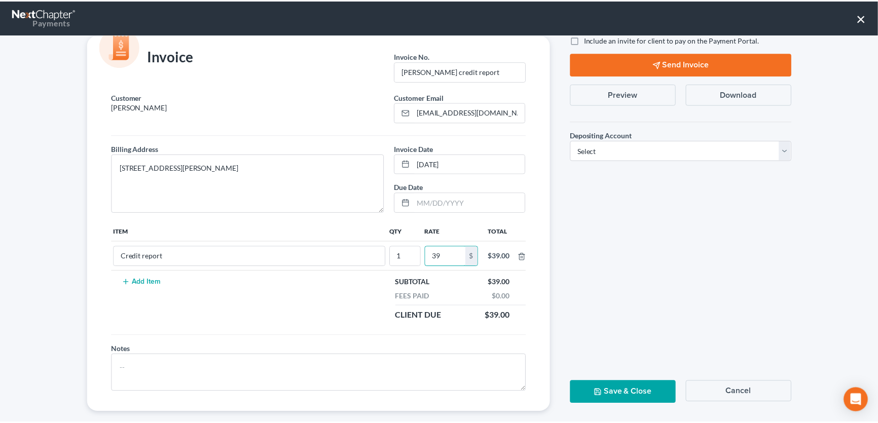
scroll to position [36, 0]
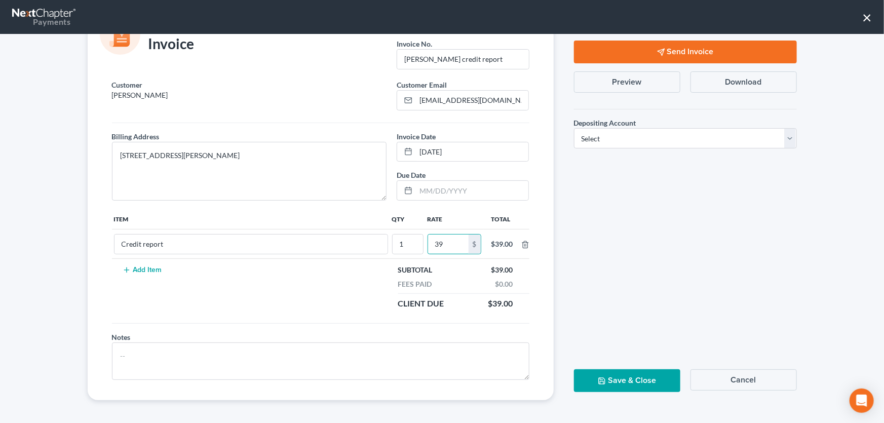
type input "39"
click at [608, 126] on label "Depositing Account *" at bounding box center [605, 123] width 62 height 11
click at [608, 132] on select "Select Operation Trust" at bounding box center [685, 138] width 223 height 20
select select "0"
click at [574, 128] on select "Select Operation Trust" at bounding box center [685, 138] width 223 height 20
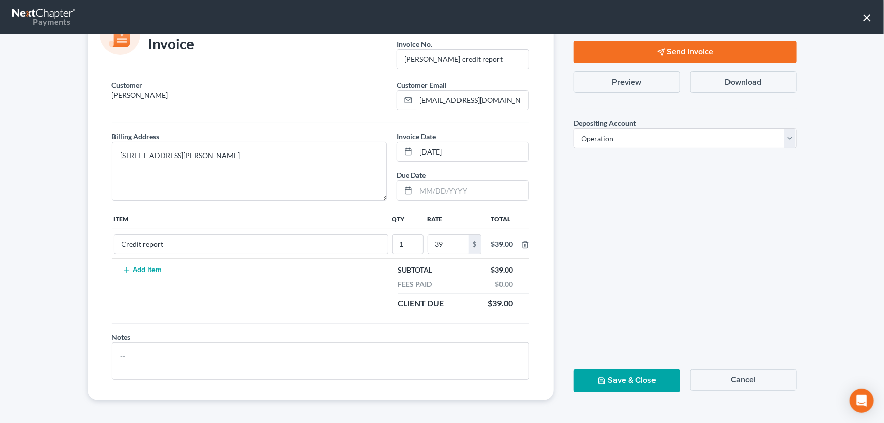
click at [632, 382] on button "Save & Close" at bounding box center [627, 380] width 106 height 23
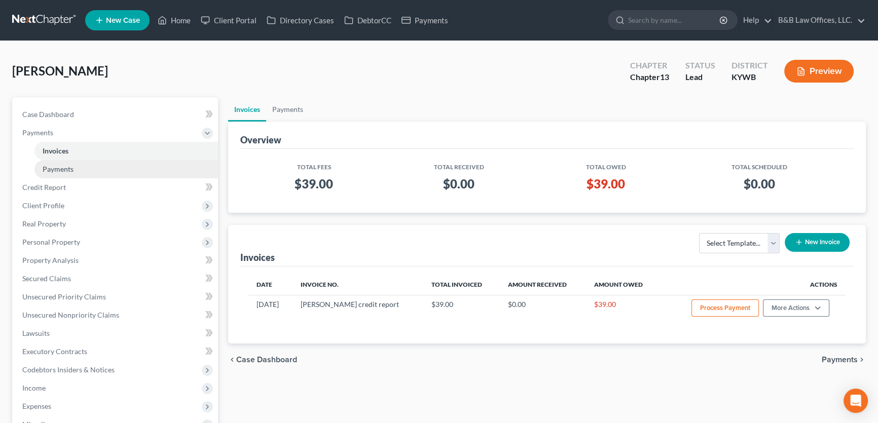
click at [60, 171] on span "Payments" at bounding box center [58, 169] width 31 height 9
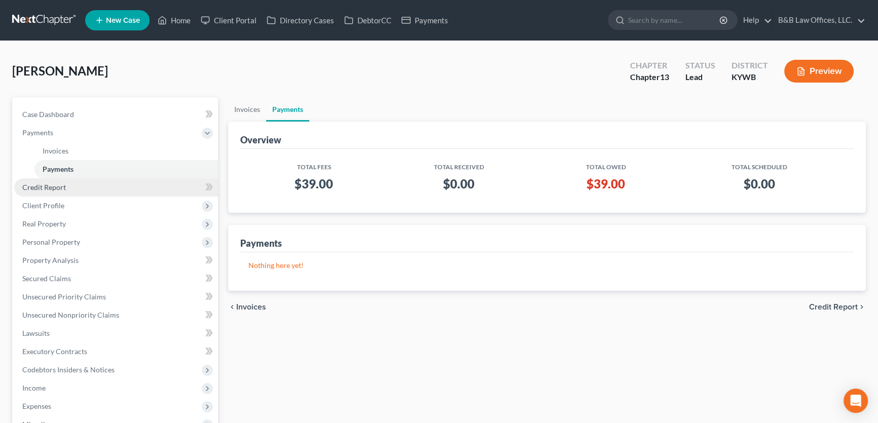
click at [54, 188] on span "Credit Report" at bounding box center [44, 187] width 44 height 9
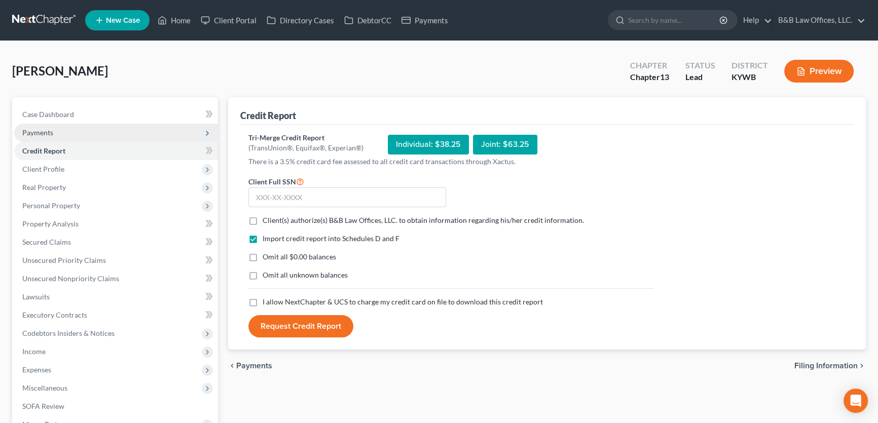
click at [66, 132] on span "Payments" at bounding box center [116, 133] width 204 height 18
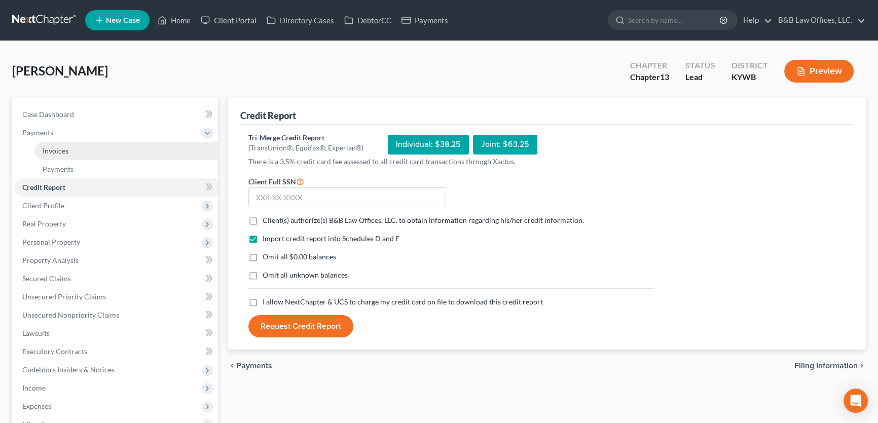
click at [87, 156] on link "Invoices" at bounding box center [125, 151] width 183 height 18
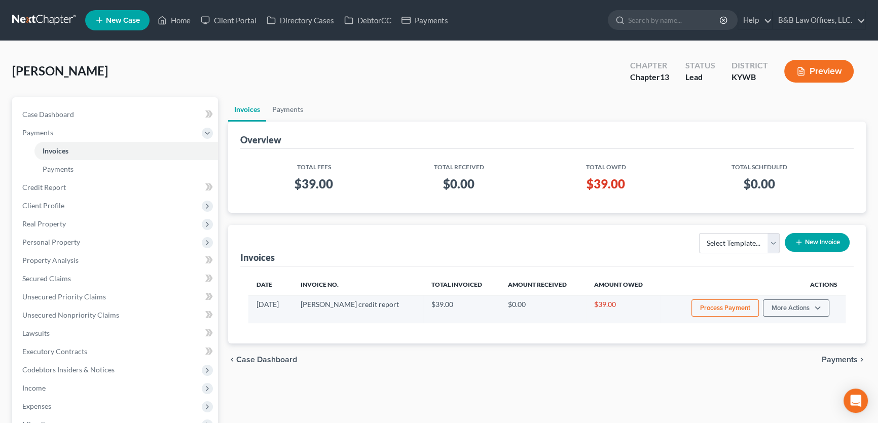
click at [728, 308] on button "Process Payment" at bounding box center [724, 308] width 67 height 17
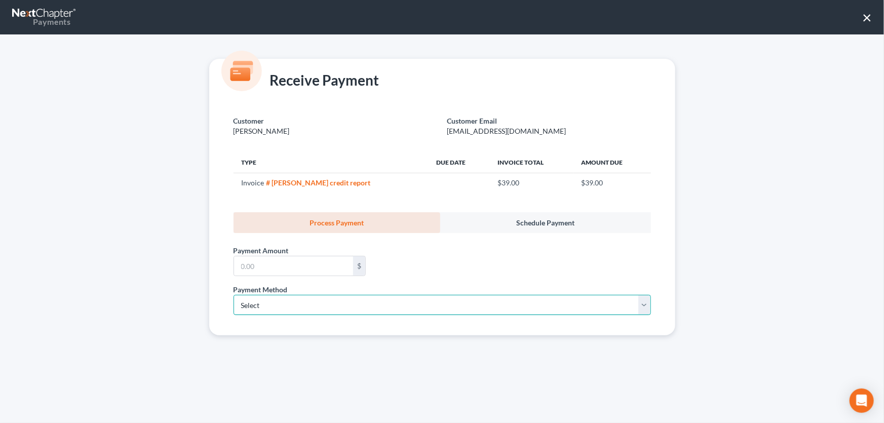
click at [304, 297] on select "Select ACH Credit Card" at bounding box center [443, 305] width 418 height 20
click at [870, 17] on button "×" at bounding box center [868, 17] width 10 height 16
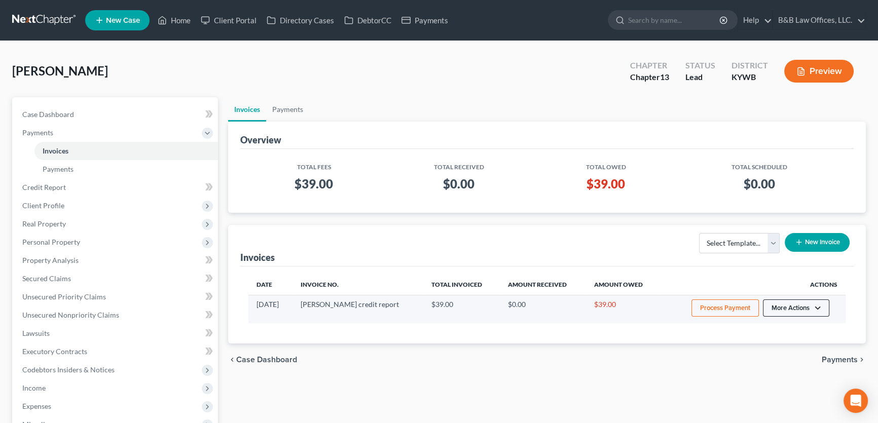
click at [787, 308] on button "More Actions" at bounding box center [796, 308] width 66 height 17
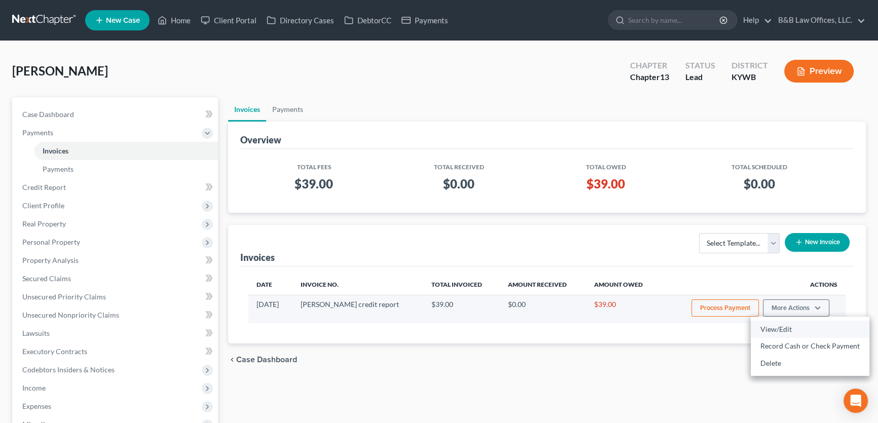
click at [780, 326] on link "View/Edit" at bounding box center [810, 329] width 119 height 17
select select "0"
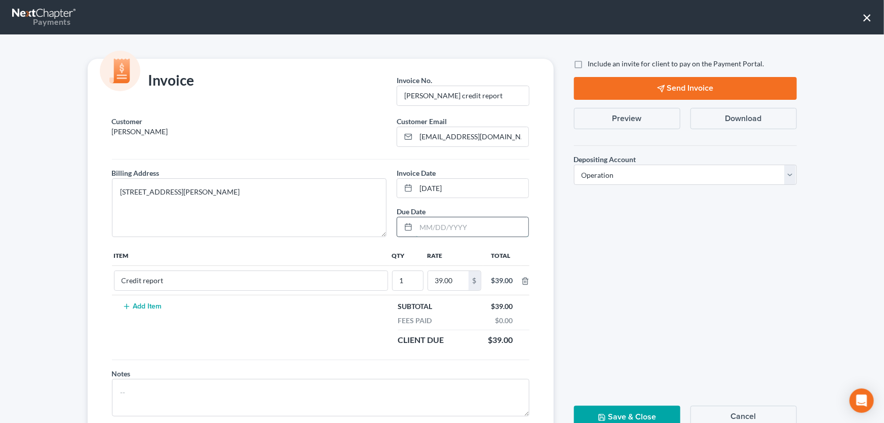
click at [429, 228] on input "text" at bounding box center [472, 226] width 113 height 19
type input "[DATE]"
click at [588, 65] on label "Include an invite for client to pay on the Payment Portal." at bounding box center [676, 64] width 176 height 10
click at [592, 65] on input "Include an invite for client to pay on the Payment Portal." at bounding box center [595, 62] width 7 height 7
checkbox input "true"
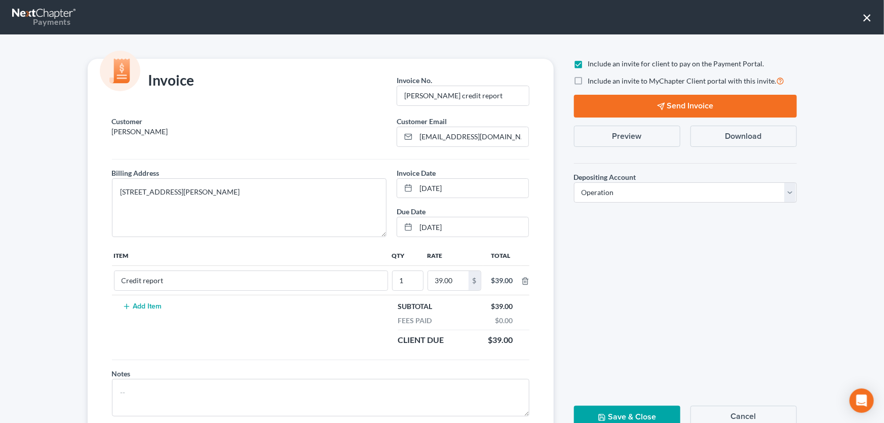
click at [666, 104] on button "Send Invoice" at bounding box center [685, 106] width 223 height 23
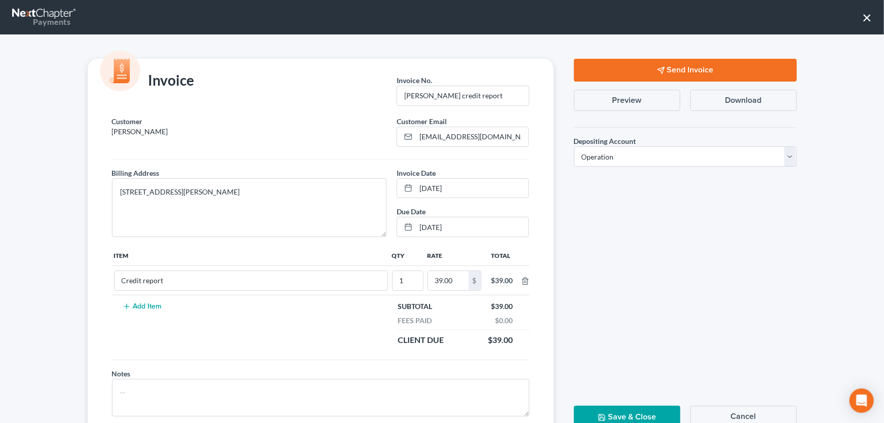
click at [638, 413] on button "Save & Close" at bounding box center [627, 417] width 106 height 23
